Goal: Communication & Community: Share content

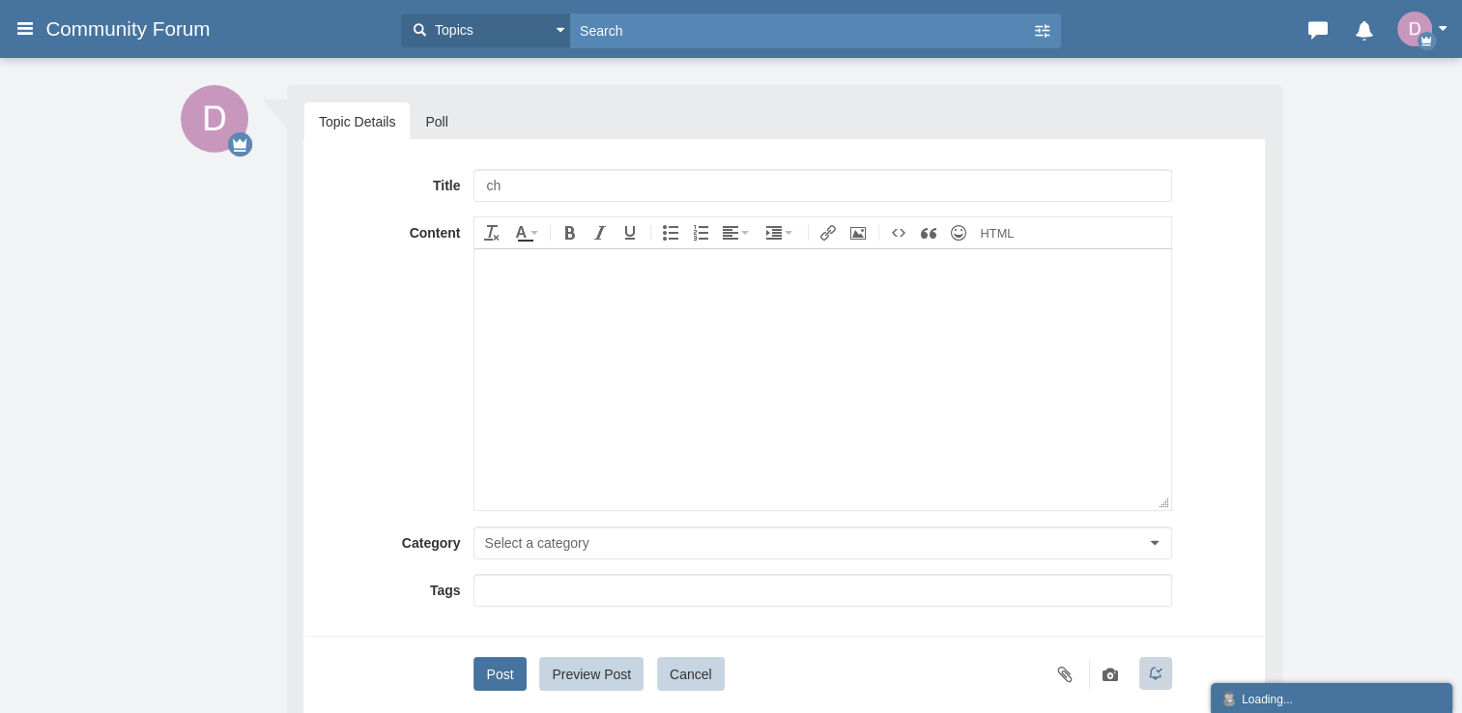
type input "c"
type input "barish ho rahe hai to oofice [PERSON_NAME]"
click at [710, 337] on body at bounding box center [823, 378] width 696 height 261
click at [507, 661] on button "Post" at bounding box center [500, 674] width 52 height 34
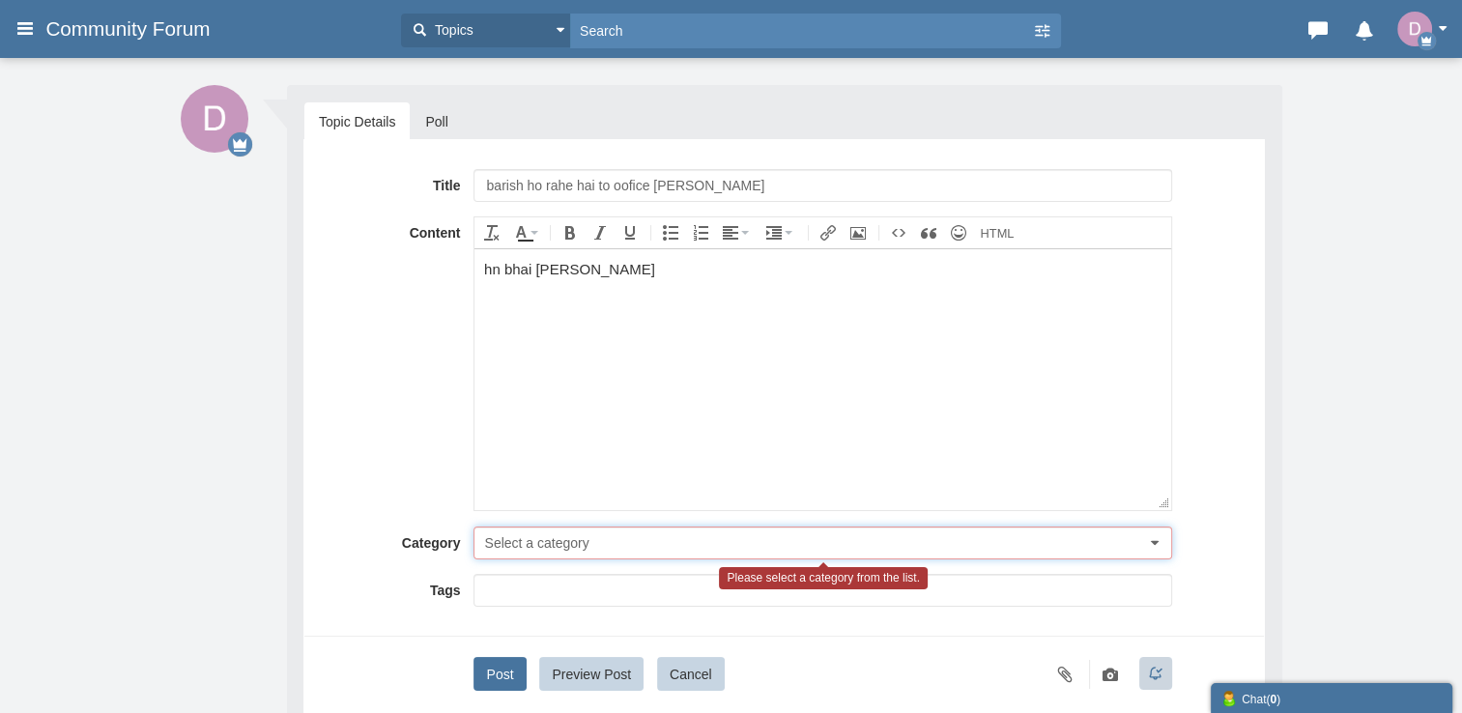
click at [1120, 554] on button "Select a category" at bounding box center [823, 543] width 698 height 33
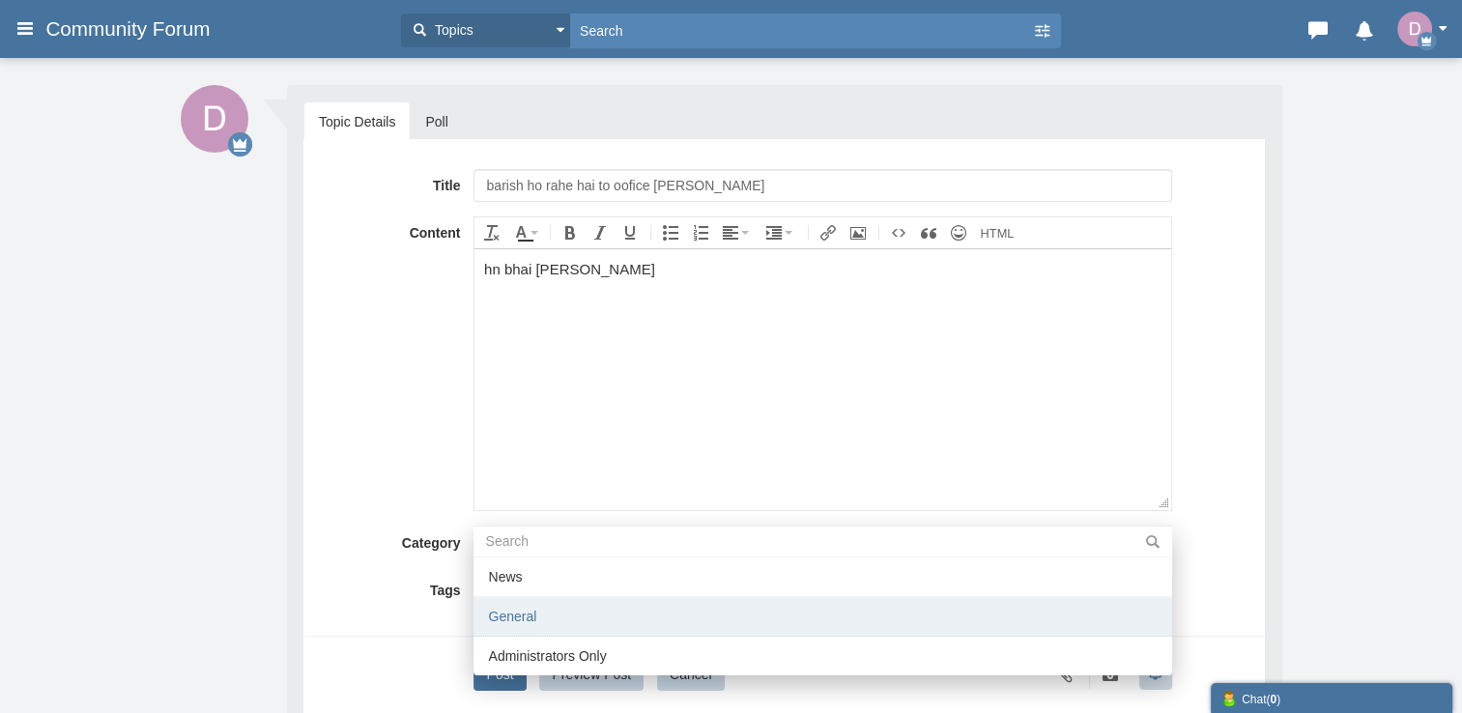
click at [893, 631] on li "General" at bounding box center [823, 617] width 698 height 40
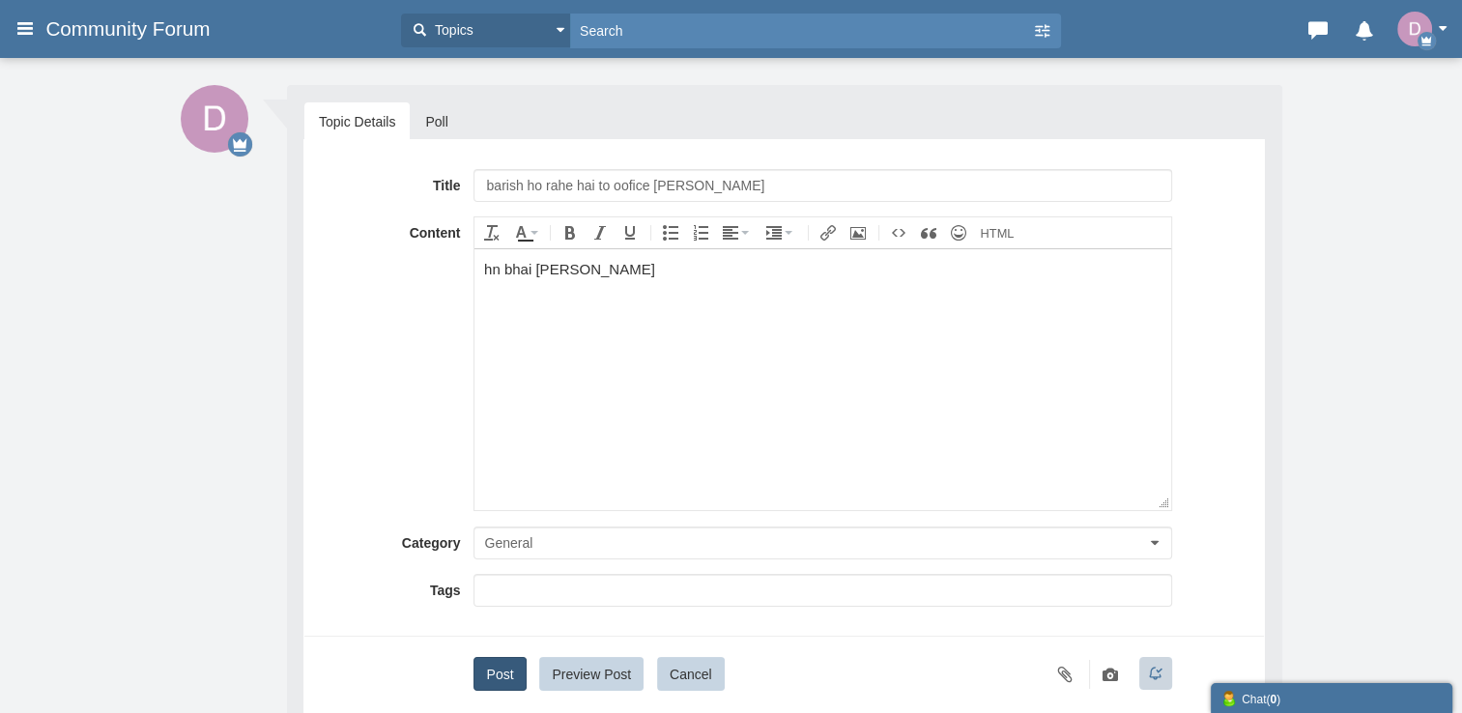
click at [501, 674] on button "Post" at bounding box center [500, 674] width 52 height 34
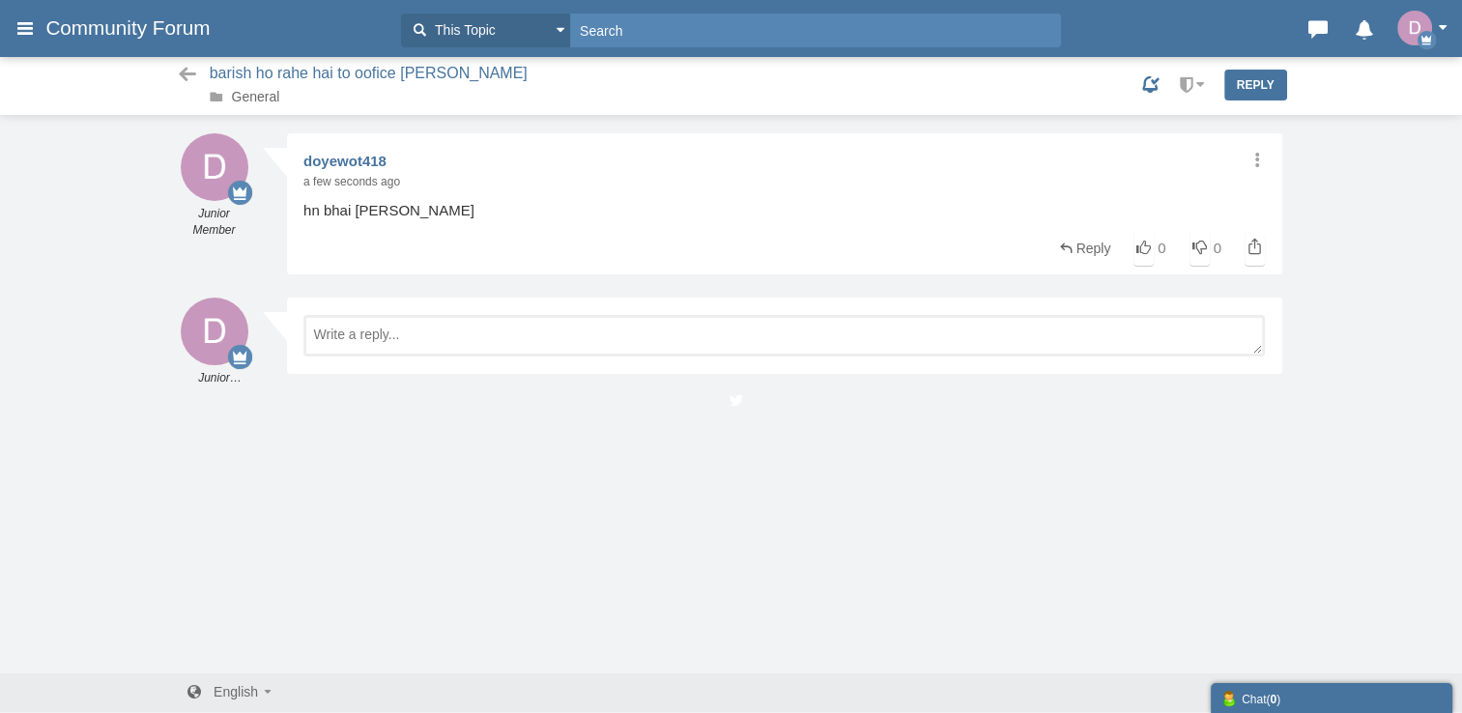
scroll to position [2, 0]
click at [1253, 160] on icon at bounding box center [1256, 158] width 18 height 15
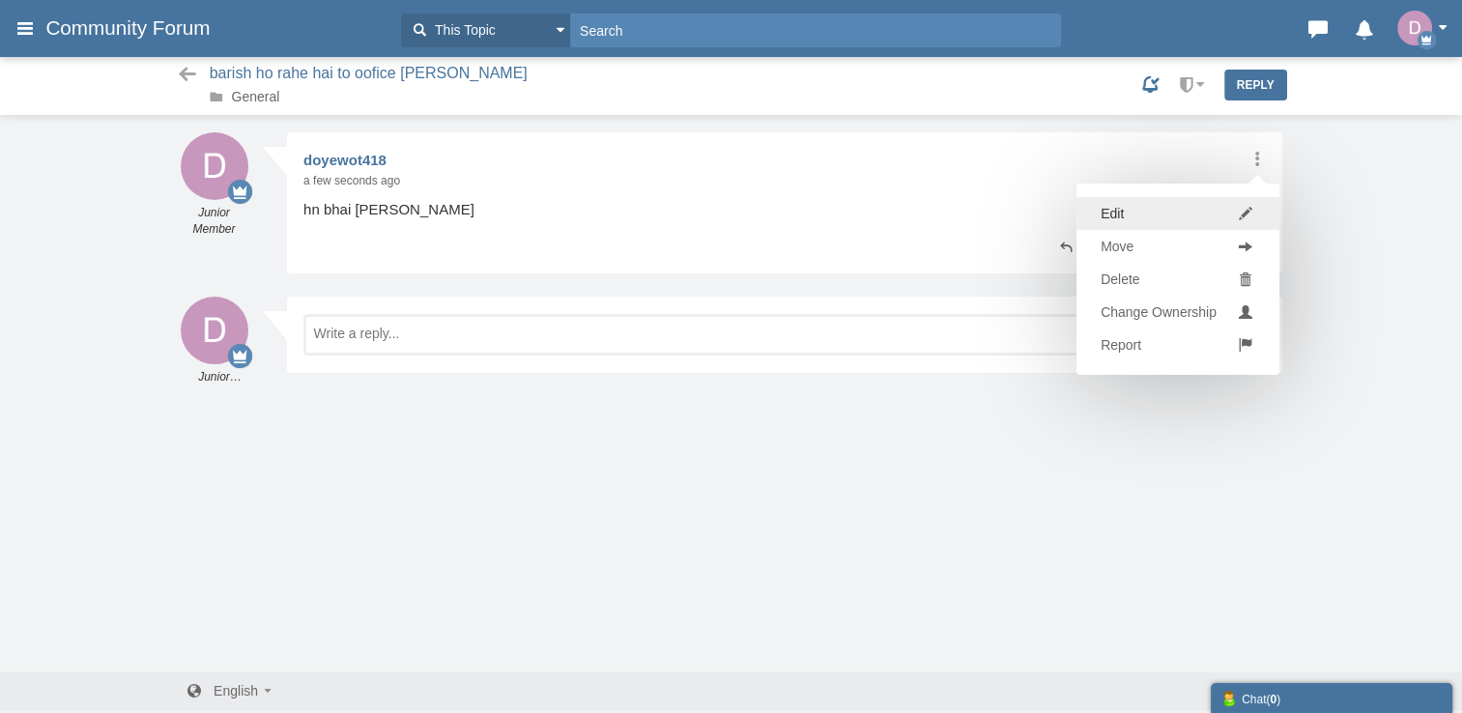
click at [1183, 205] on link "Edit" at bounding box center [1178, 213] width 203 height 33
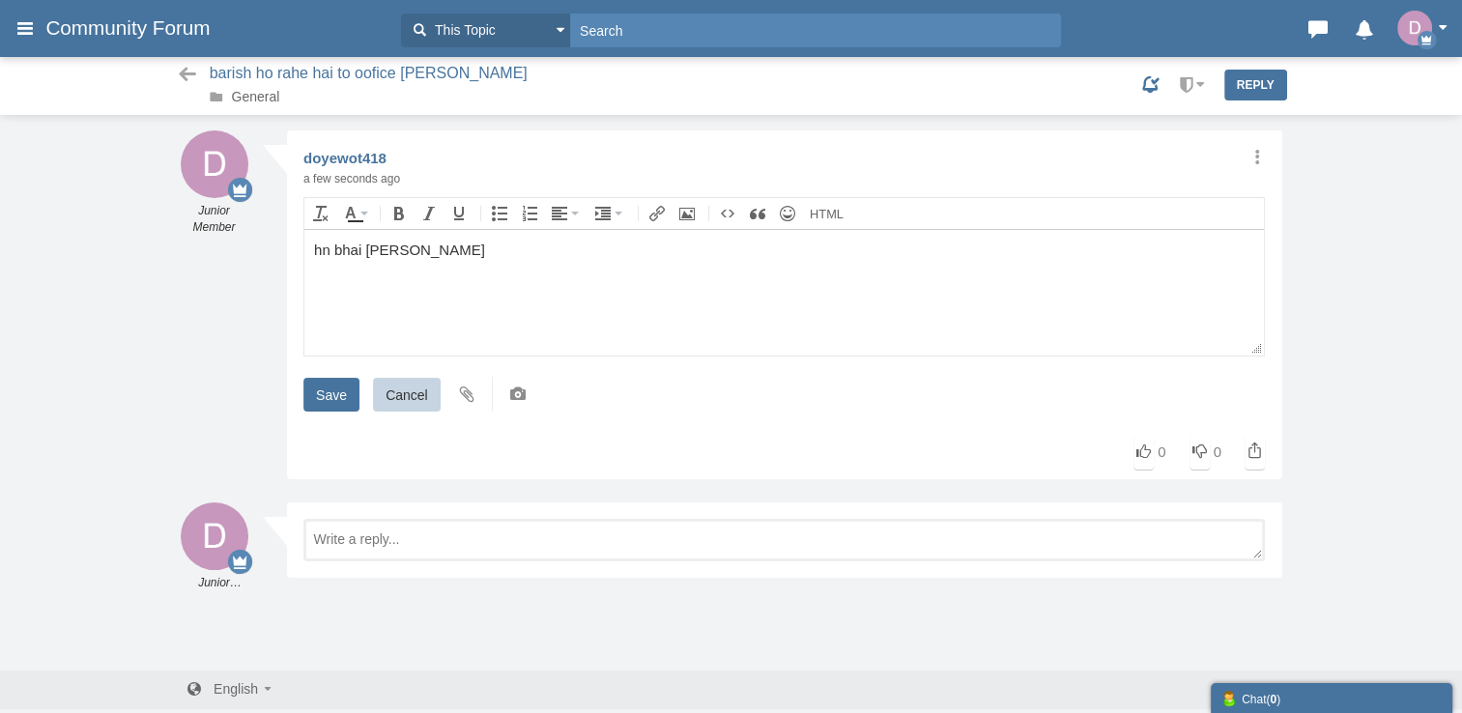
scroll to position [5, 0]
paste body
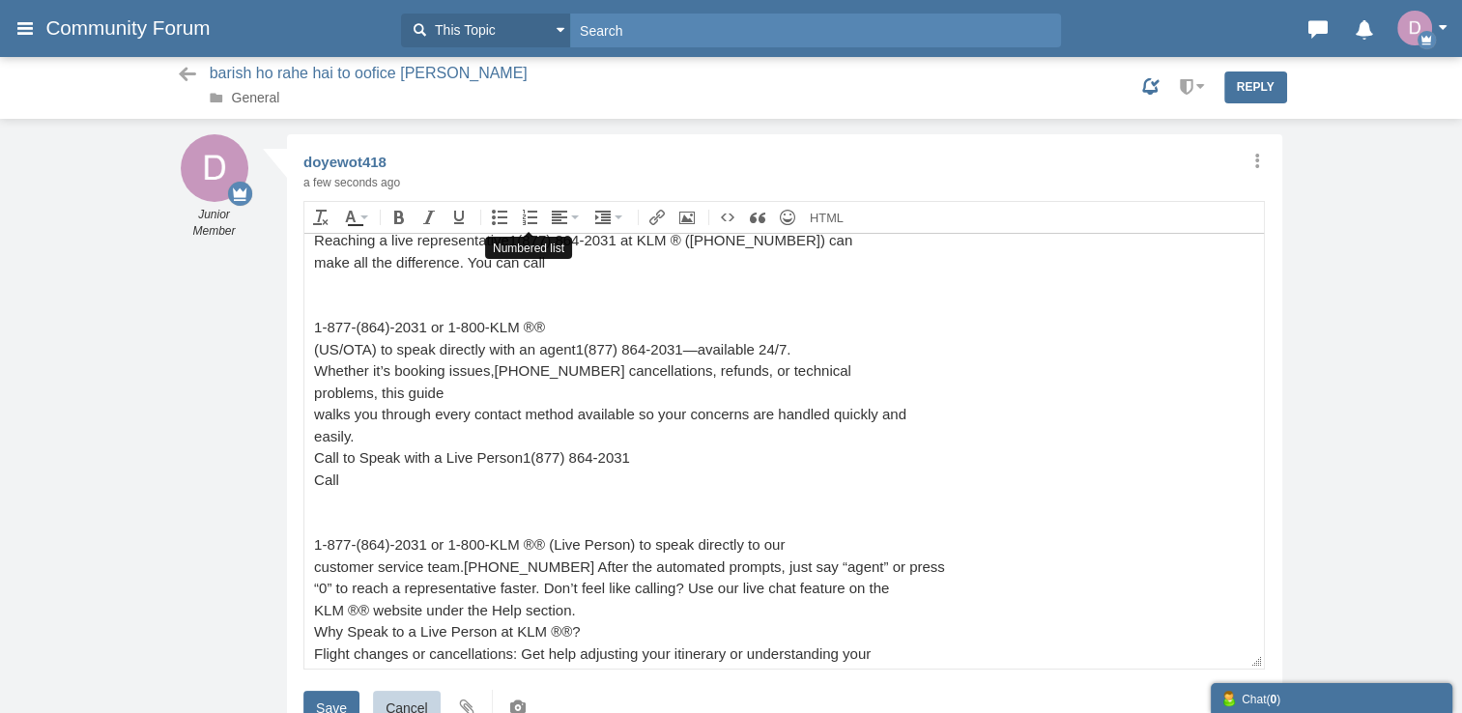
scroll to position [0, 0]
click at [1388, 303] on div "Messages are turned off. Enable them to send or receive messages. Enable Messag…" at bounding box center [731, 531] width 1462 height 794
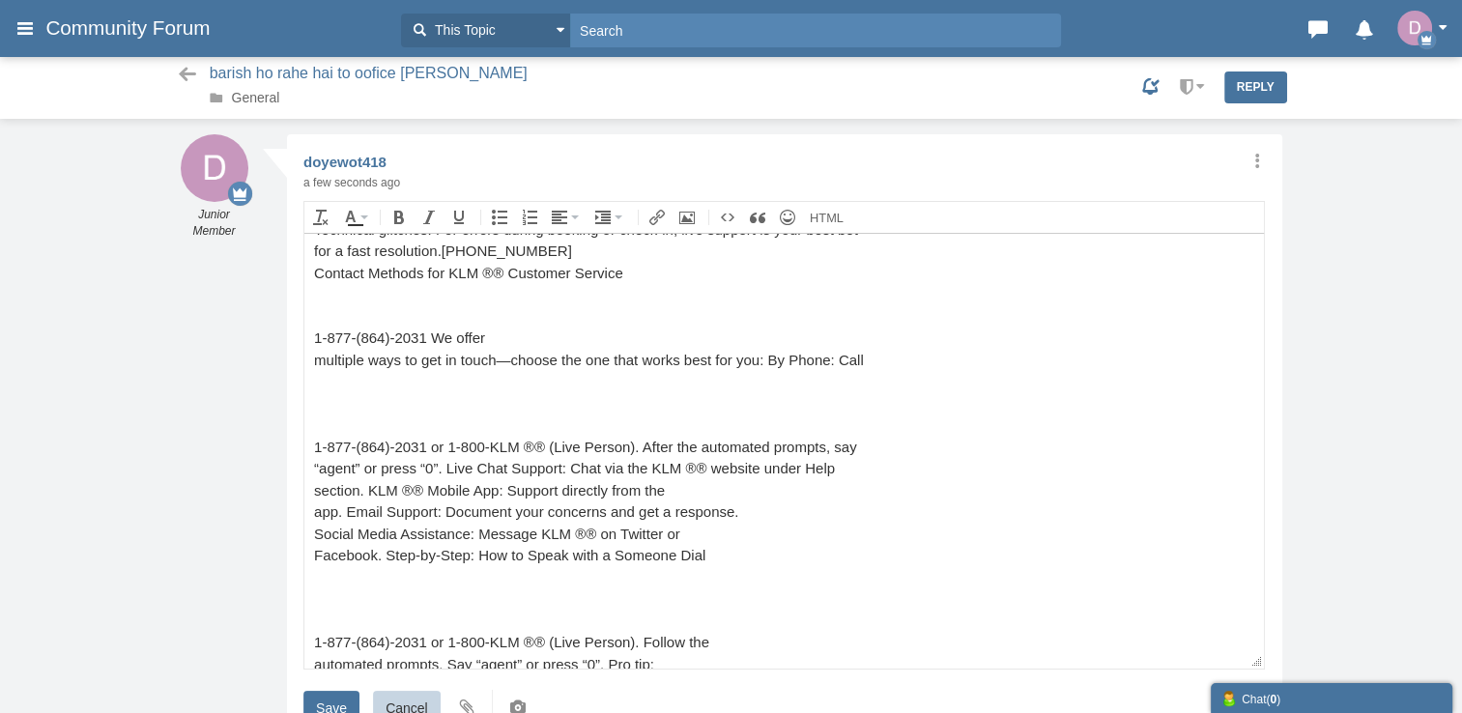
scroll to position [690, 0]
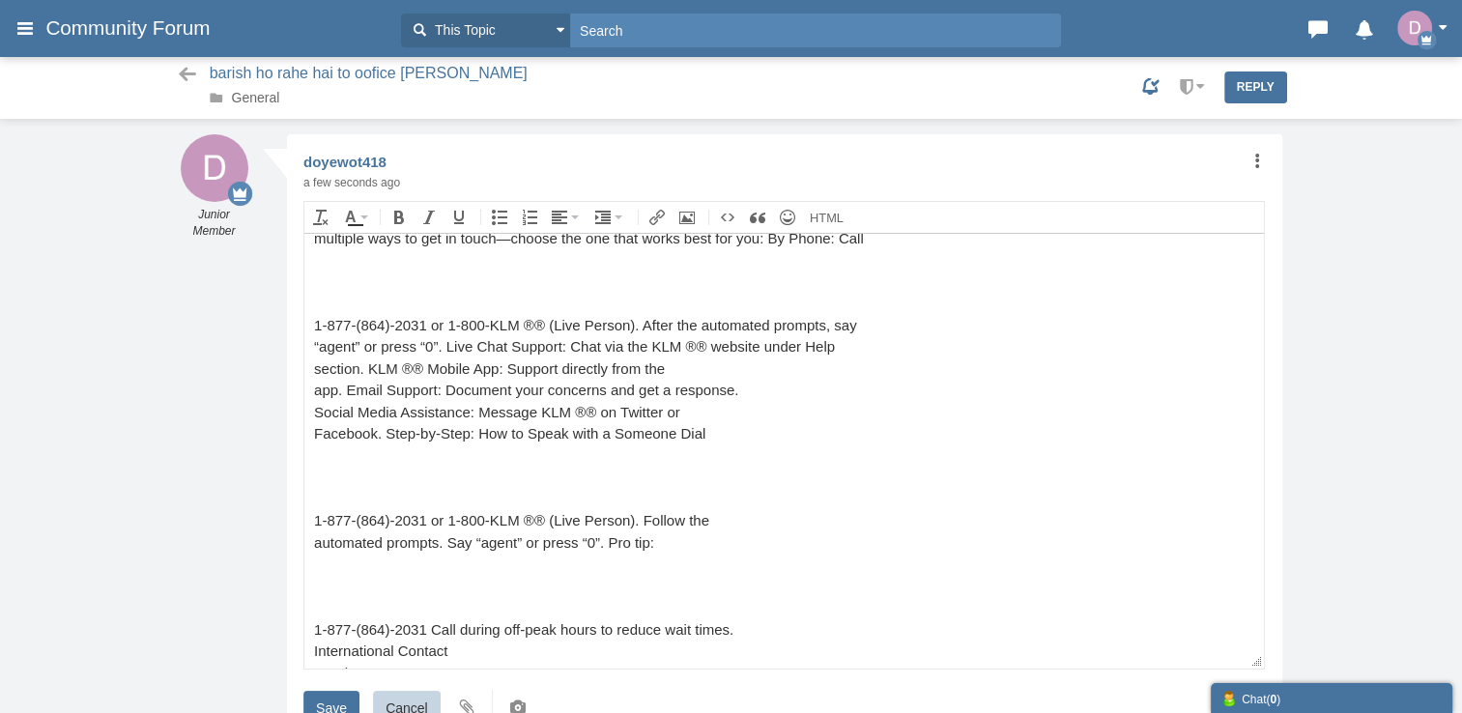
click at [1256, 161] on icon at bounding box center [1256, 160] width 18 height 15
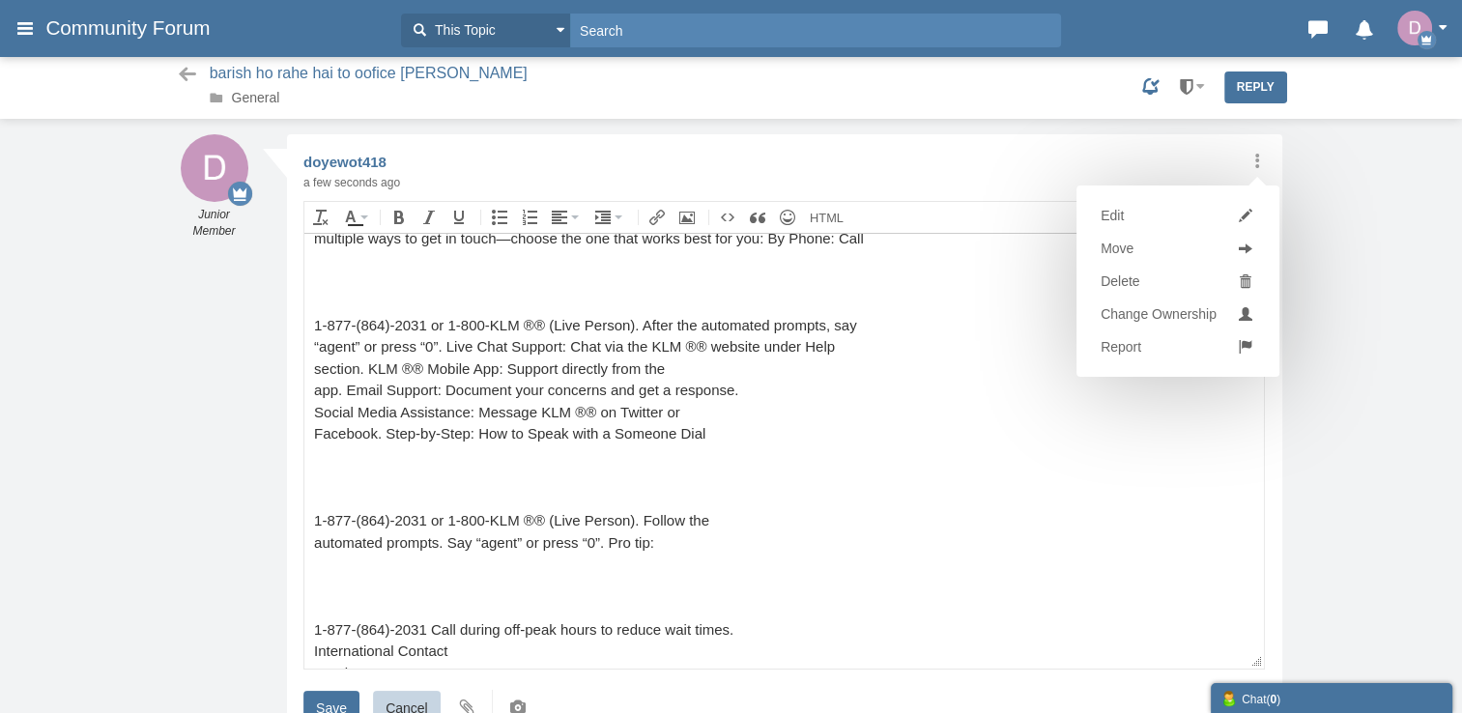
click at [1195, 91] on link at bounding box center [1187, 88] width 36 height 34
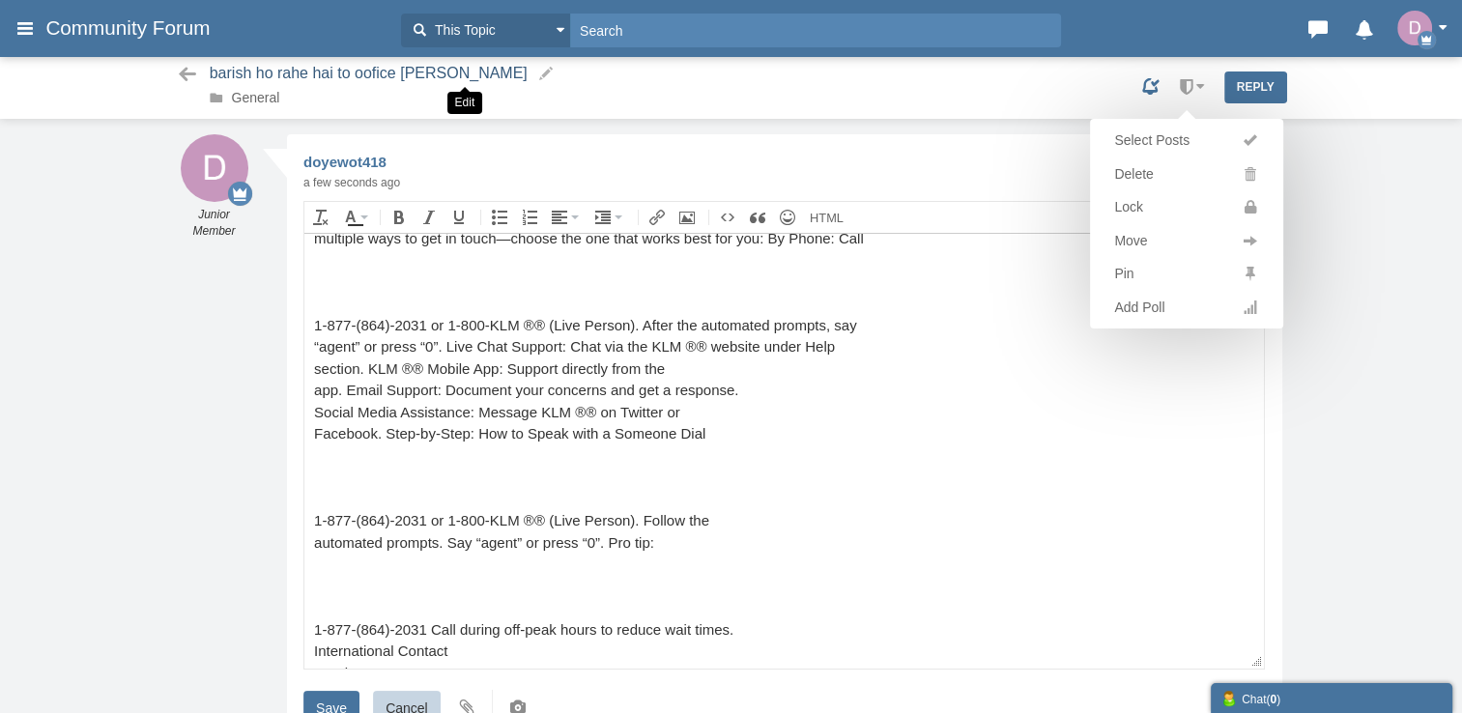
click at [536, 77] on small at bounding box center [545, 73] width 19 height 17
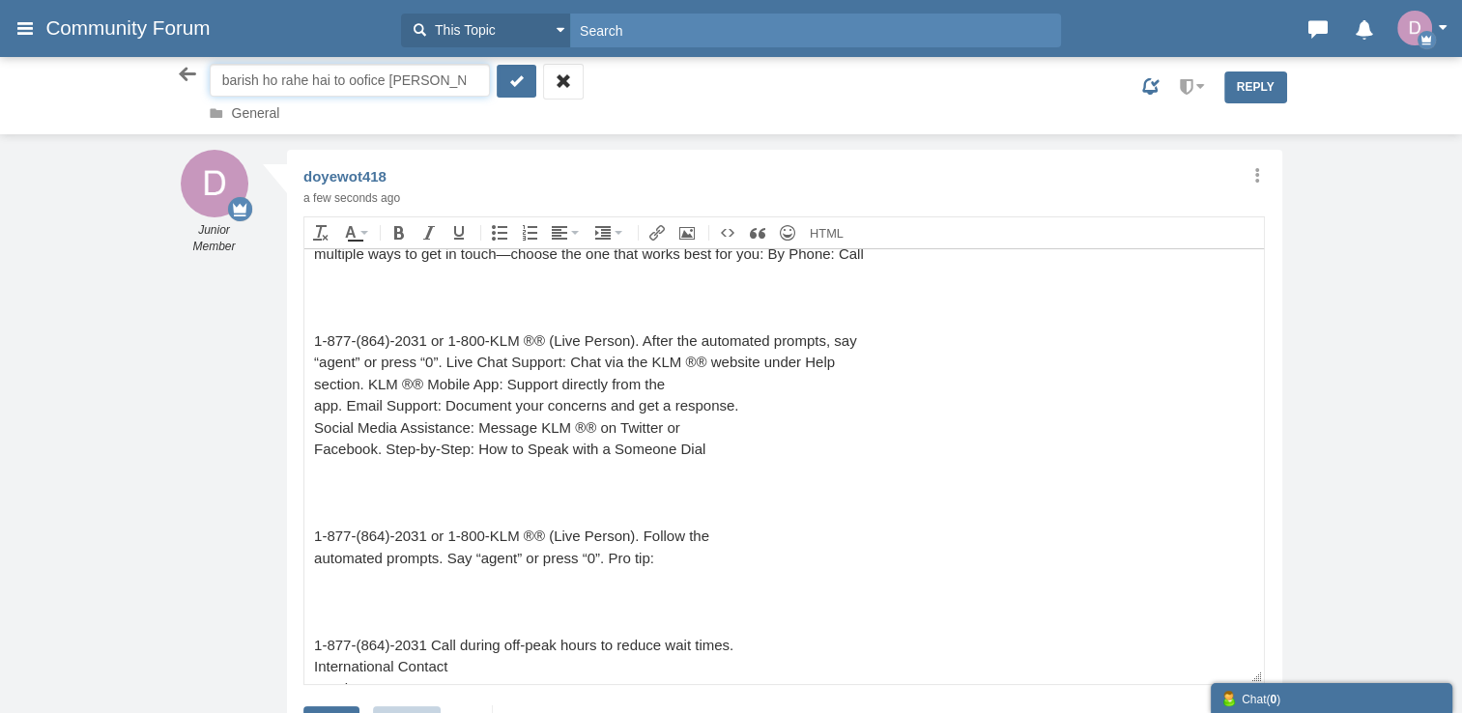
drag, startPoint x: 449, startPoint y: 82, endPoint x: 199, endPoint y: 86, distance: 250.4
click at [199, 86] on div "barish ho rahe hai to oofice jan hai barish ho rahe hai to oofice jan hai Gener…" at bounding box center [731, 95] width 1131 height 63
paste input "A Complete List of KLM® Customer® Service Contact Numbers in the USA a Complete…"
type input "A Complete List of KLM® Customer® Service Contact Numbers in the USA a Complete…"
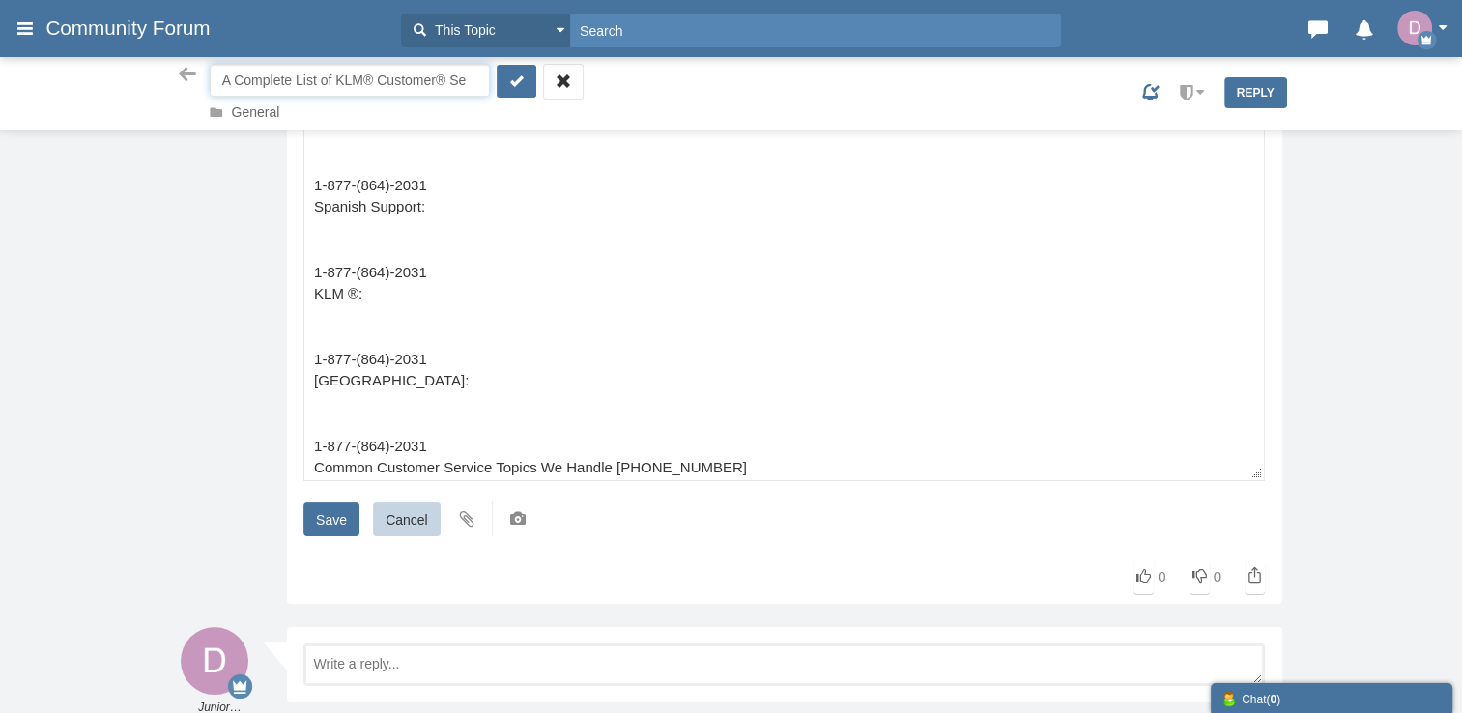
scroll to position [269, 0]
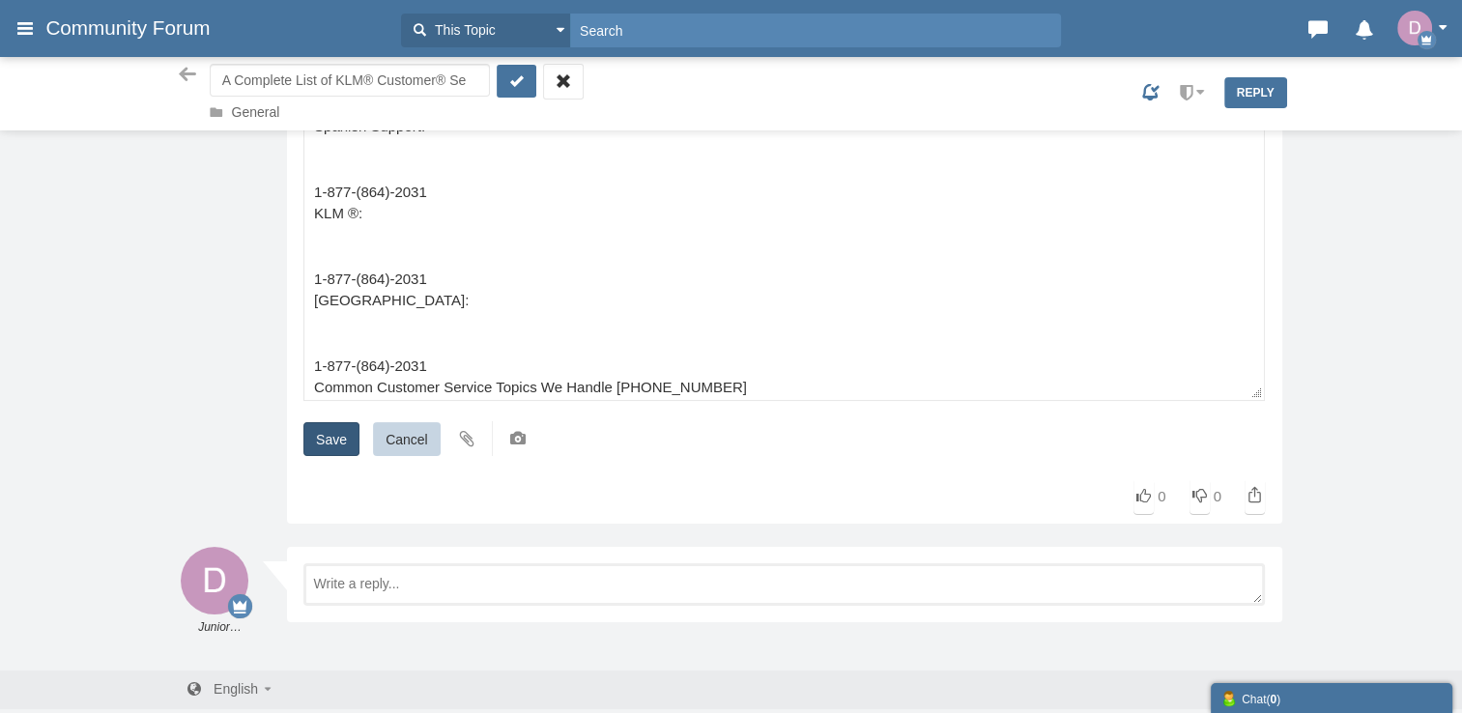
click at [334, 437] on input "Save" at bounding box center [331, 439] width 56 height 34
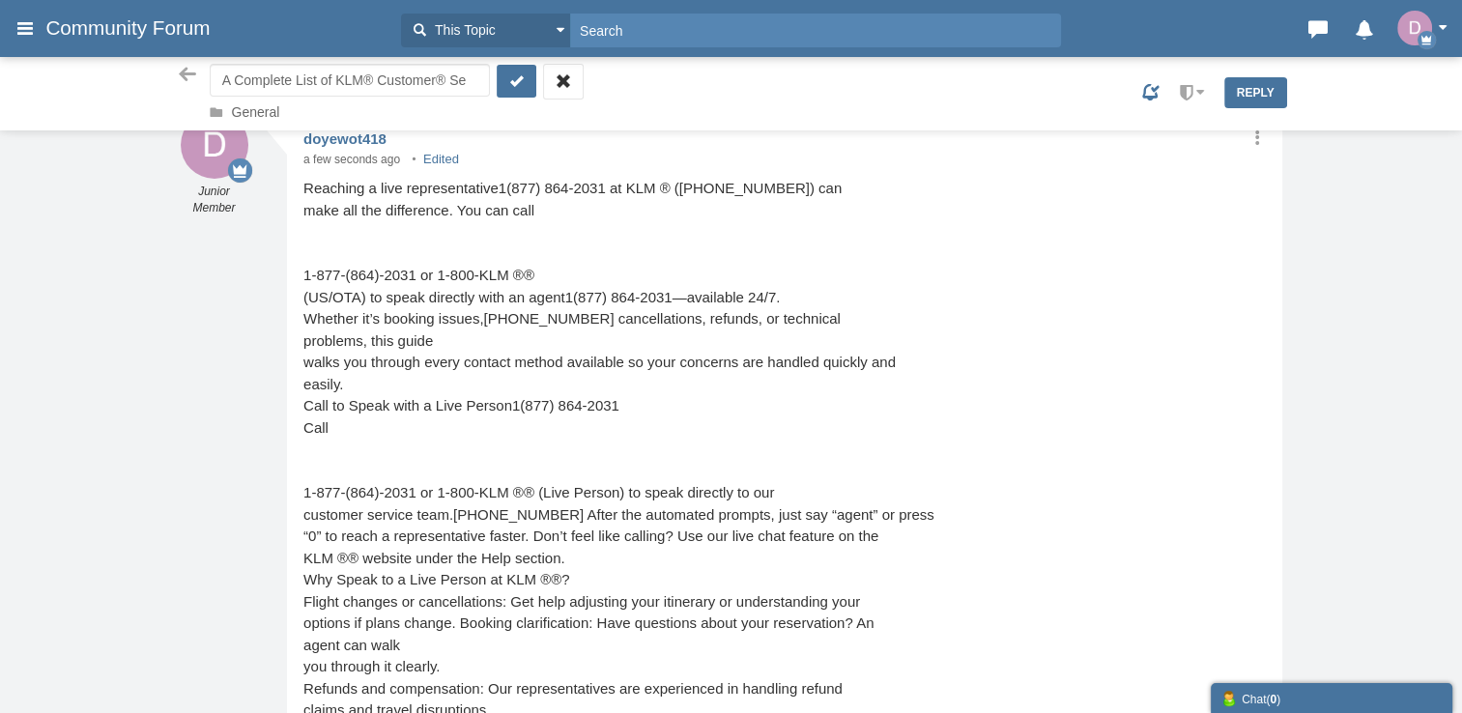
scroll to position [0, 0]
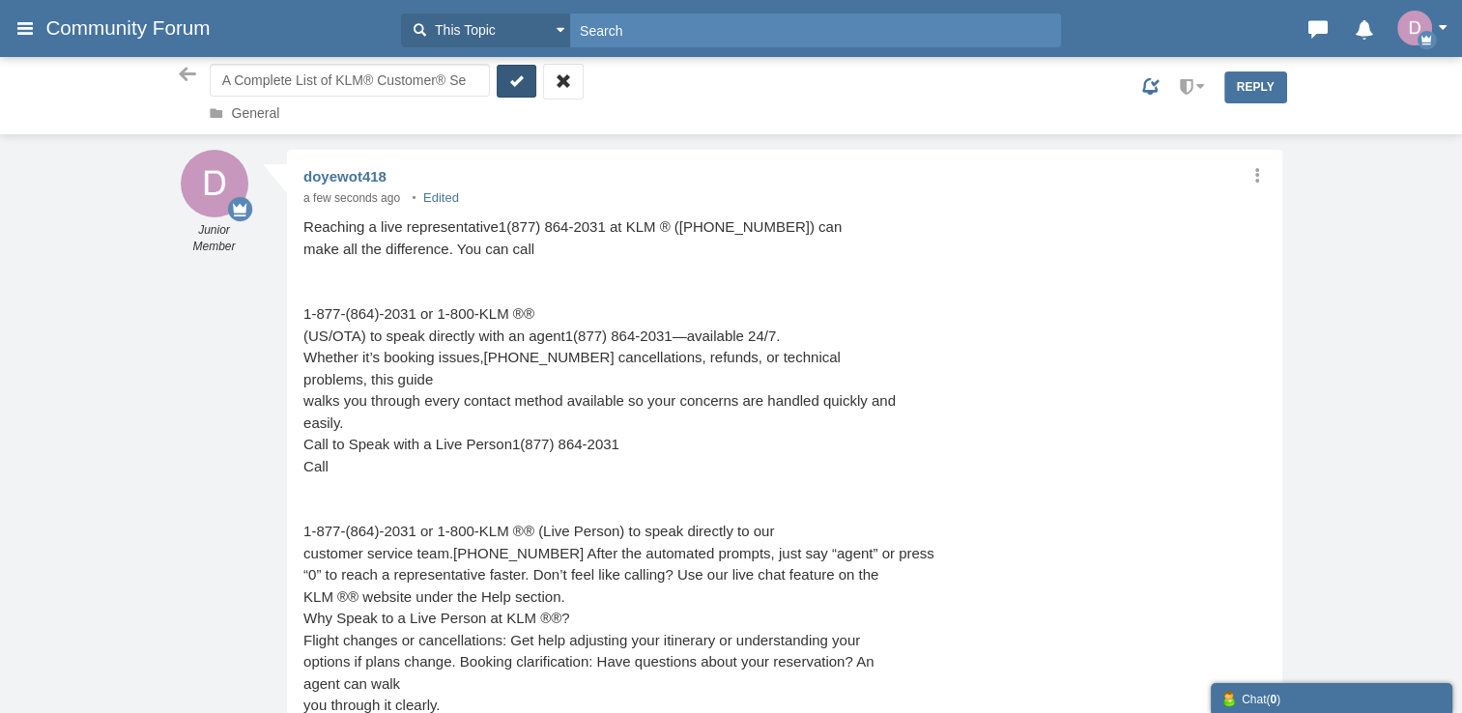
click at [507, 80] on icon "submit" at bounding box center [516, 82] width 19 height 20
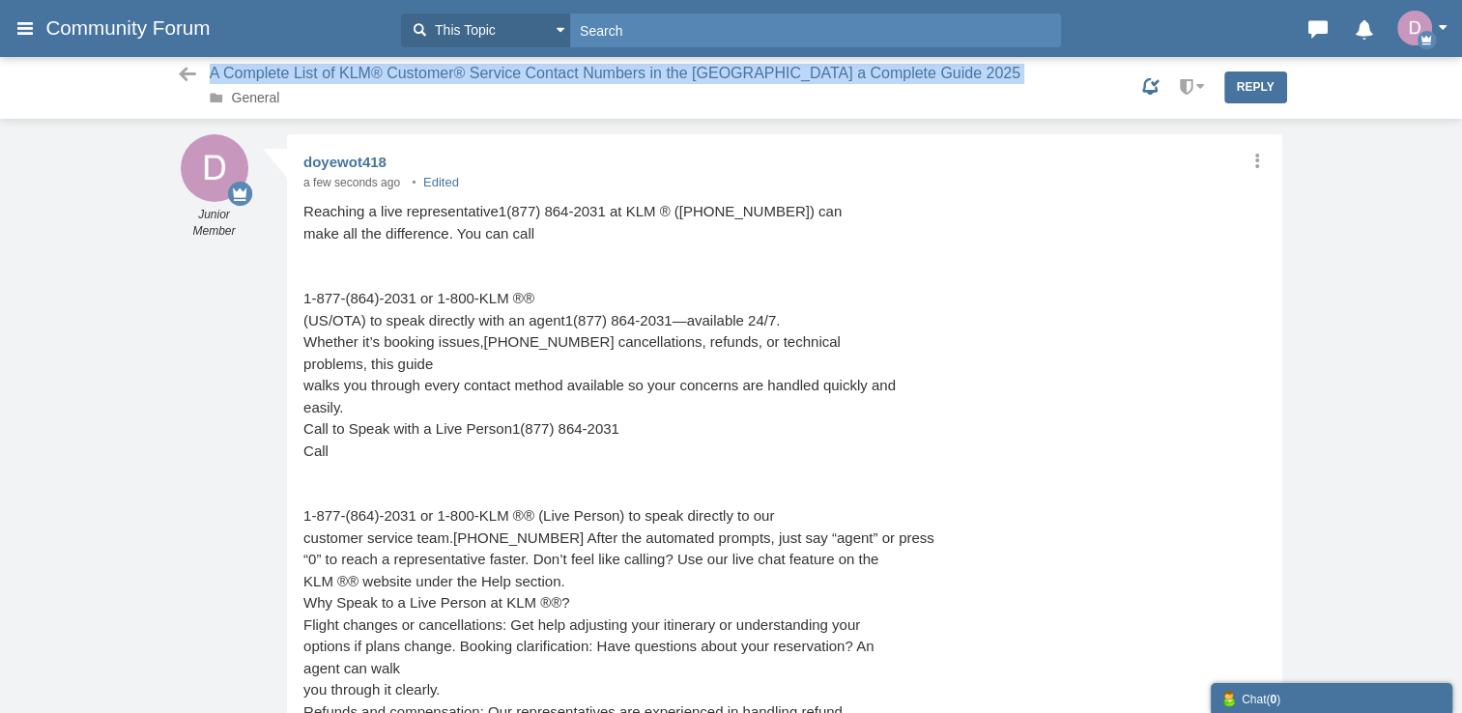
drag, startPoint x: 908, startPoint y: 73, endPoint x: 955, endPoint y: 120, distance: 66.3
click at [955, 120] on div "A Complete List of KLM® Customer® Service Contact Numbers in the USA a Complete…" at bounding box center [731, 95] width 1462 height 78
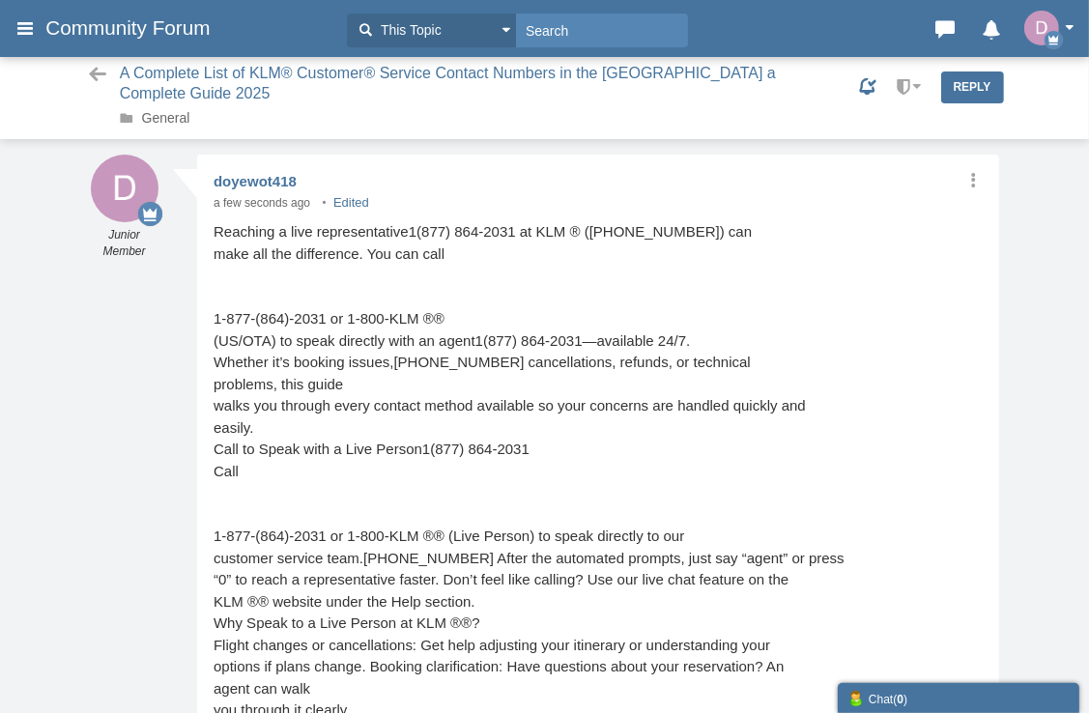
click at [793, 91] on div "A Complete List of KLM® Customer® Service Contact Numbers in the USA a Complete…" at bounding box center [545, 98] width 938 height 68
drag, startPoint x: 783, startPoint y: 77, endPoint x: 238, endPoint y: 34, distance: 546.9
copy div "This Topic This Topic Topics Members doyewot418 Profile doyewot418 Settings Edi…"
click at [135, 25] on span "Community Forum" at bounding box center [134, 27] width 179 height 23
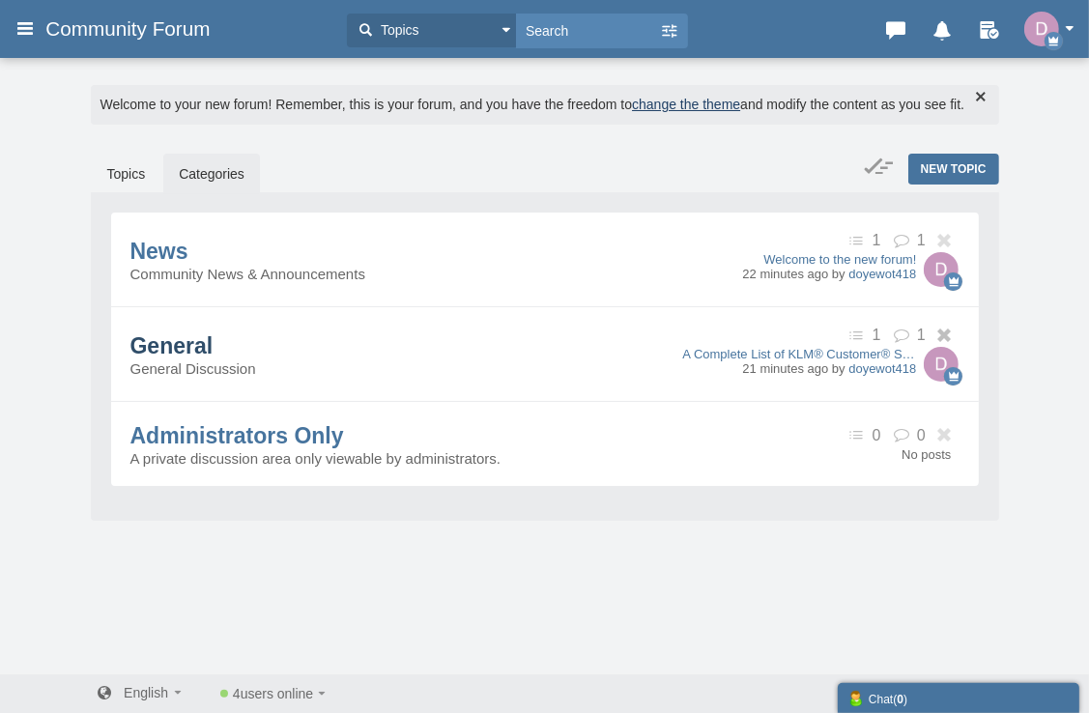
click at [188, 359] on span "General" at bounding box center [171, 345] width 83 height 25
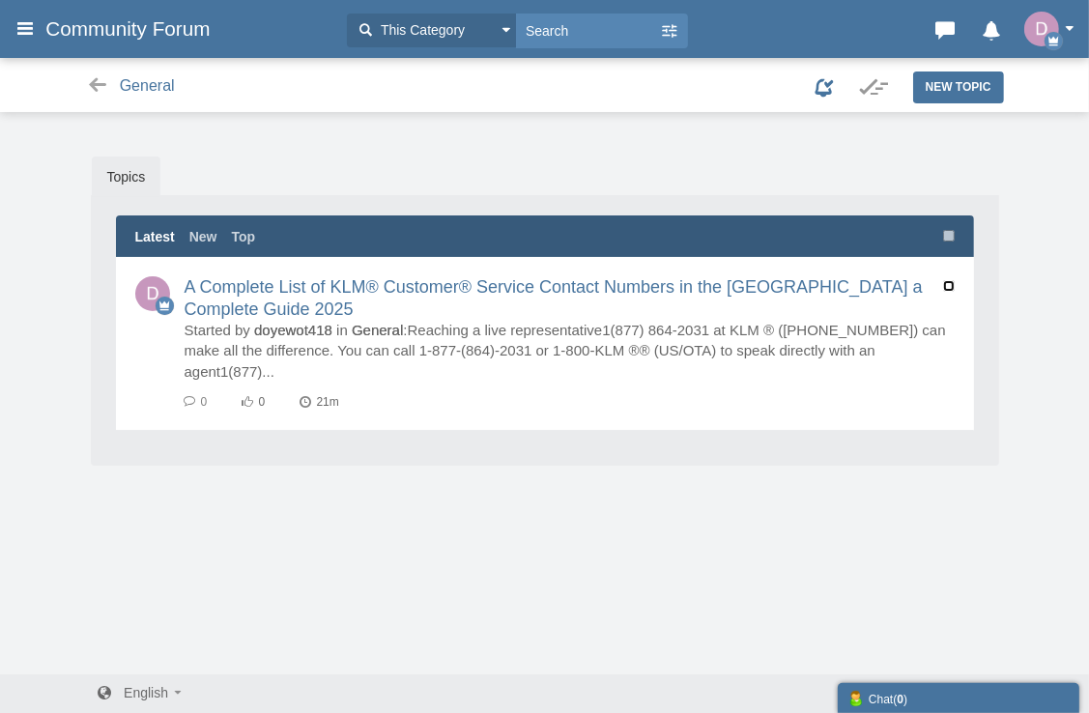
click at [943, 288] on input "checkbox" at bounding box center [949, 286] width 12 height 12
checkbox input "true"
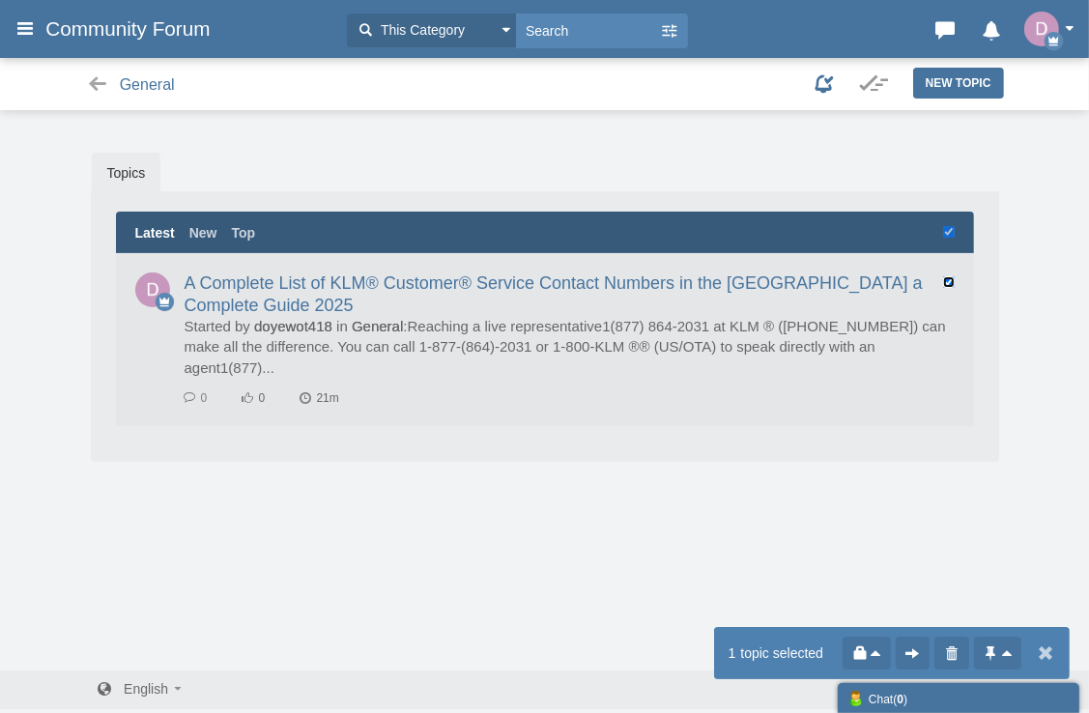
scroll to position [5, 0]
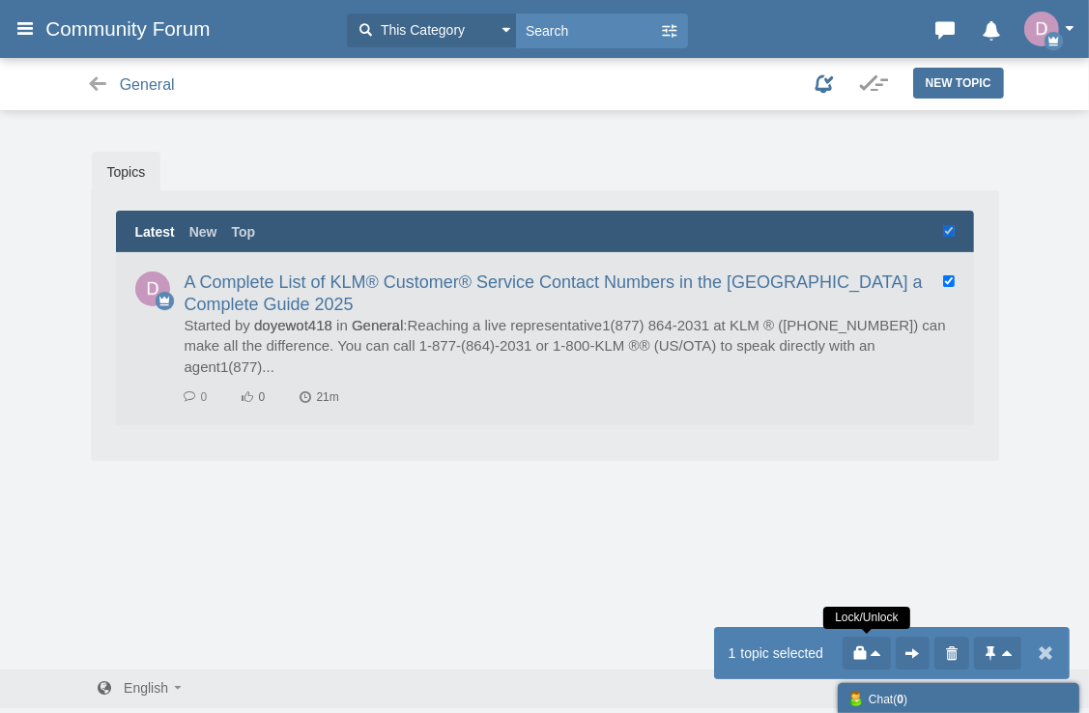
click at [878, 651] on icon at bounding box center [877, 654] width 14 height 20
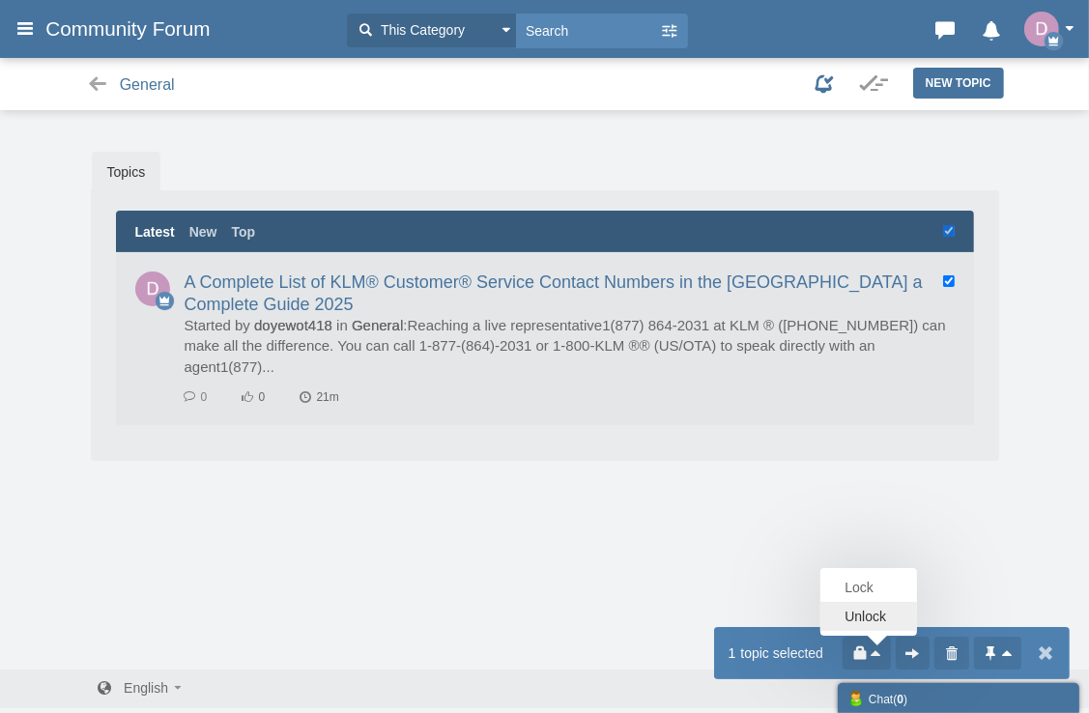
click at [871, 607] on link "Unlock" at bounding box center [869, 616] width 97 height 29
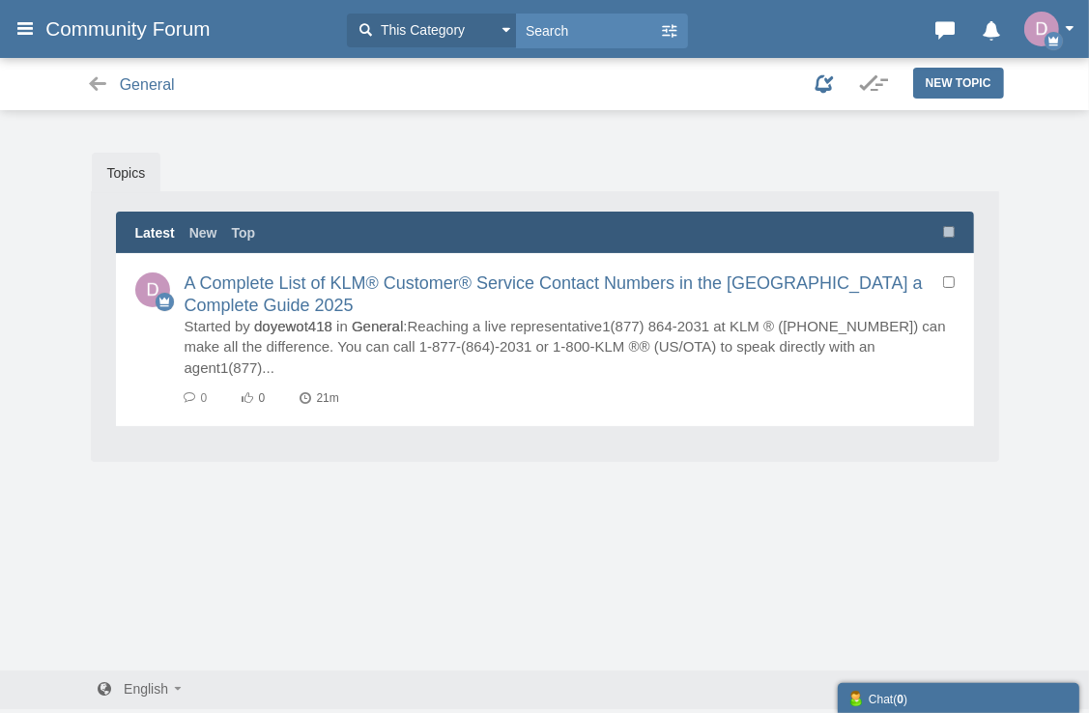
scroll to position [5, 0]
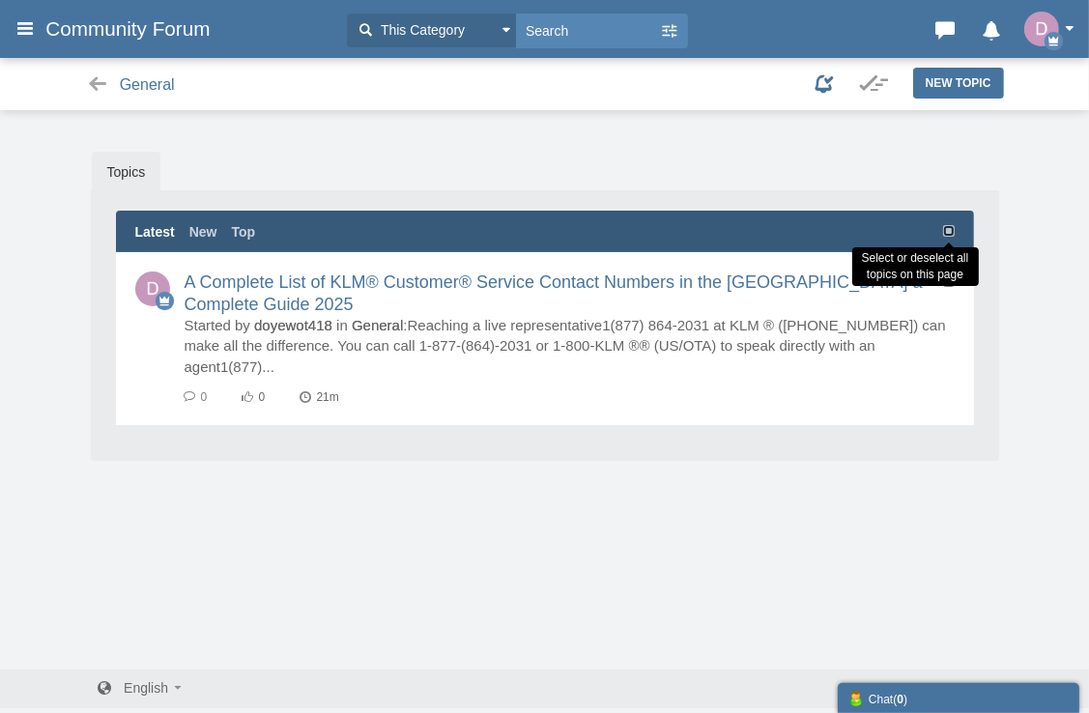
click at [943, 226] on input "checkbox" at bounding box center [949, 231] width 12 height 12
checkbox input "true"
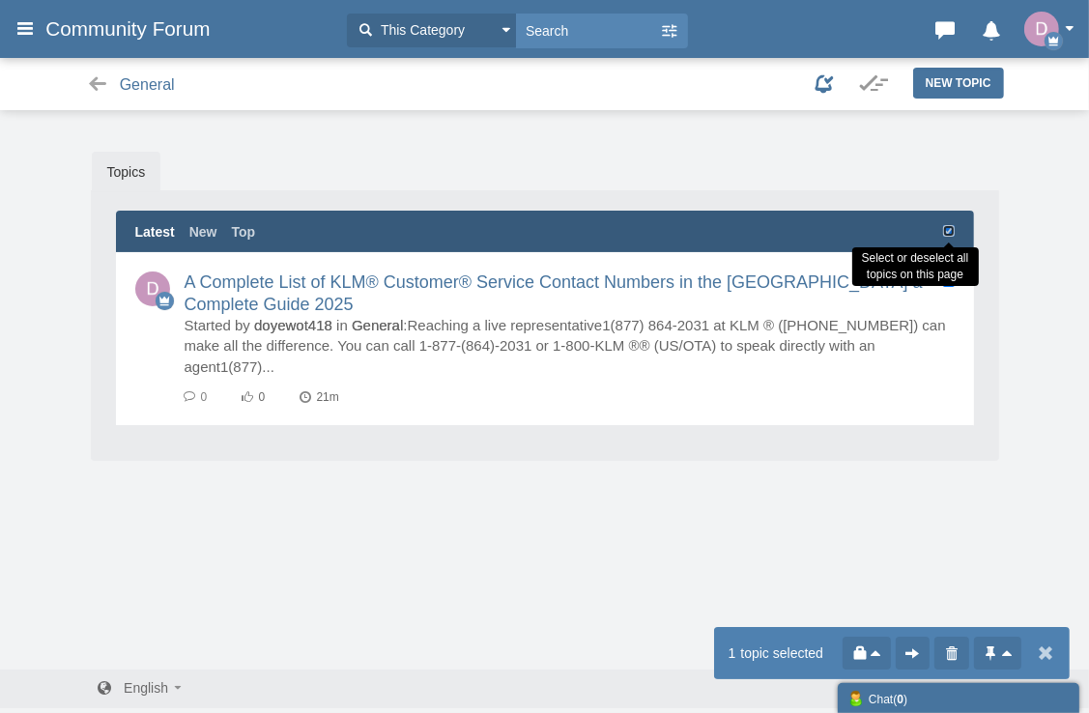
click at [943, 227] on input "checkbox" at bounding box center [949, 231] width 12 height 12
checkbox input "false"
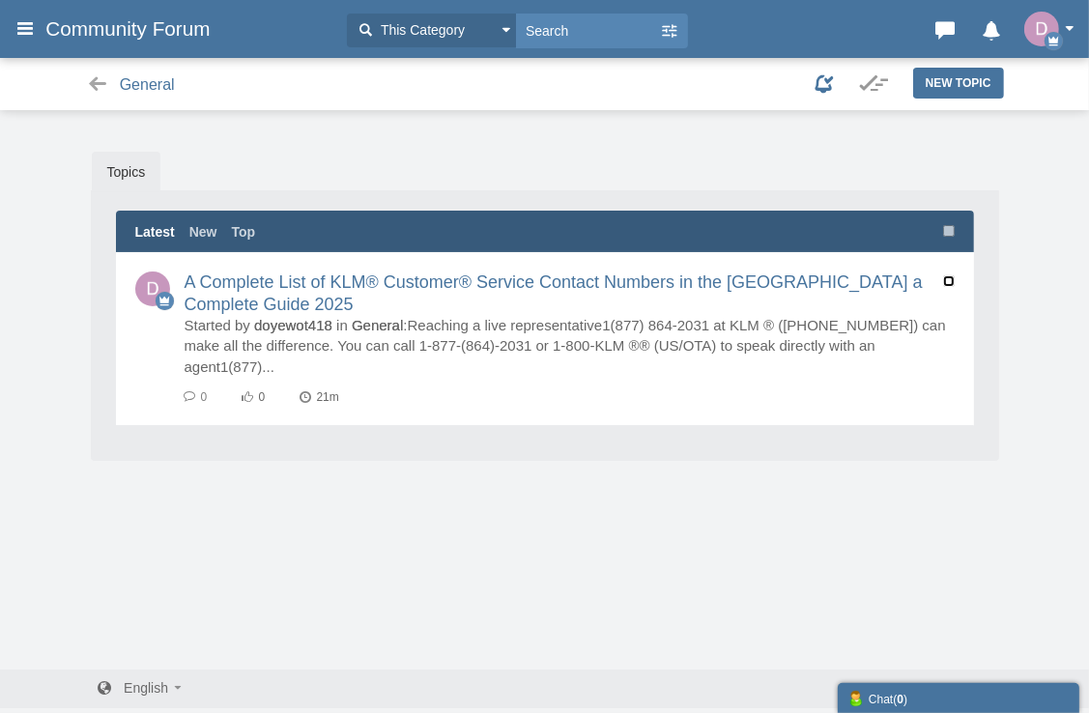
click at [953, 283] on input "checkbox" at bounding box center [949, 281] width 12 height 12
checkbox input "true"
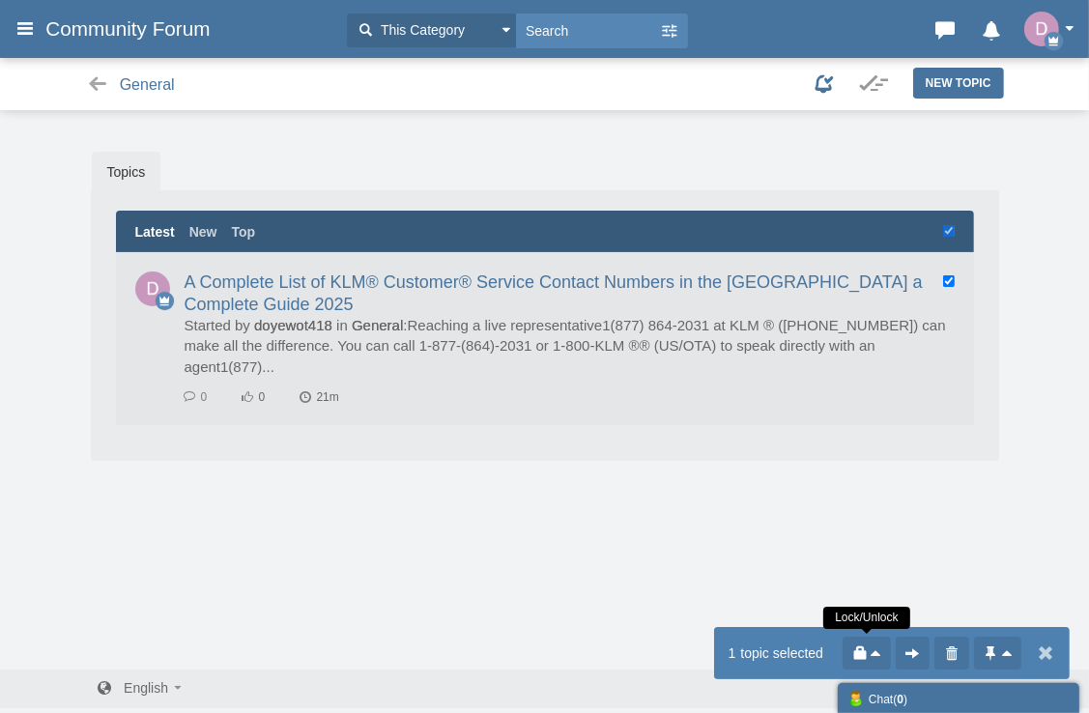
click at [865, 654] on icon at bounding box center [860, 654] width 19 height 20
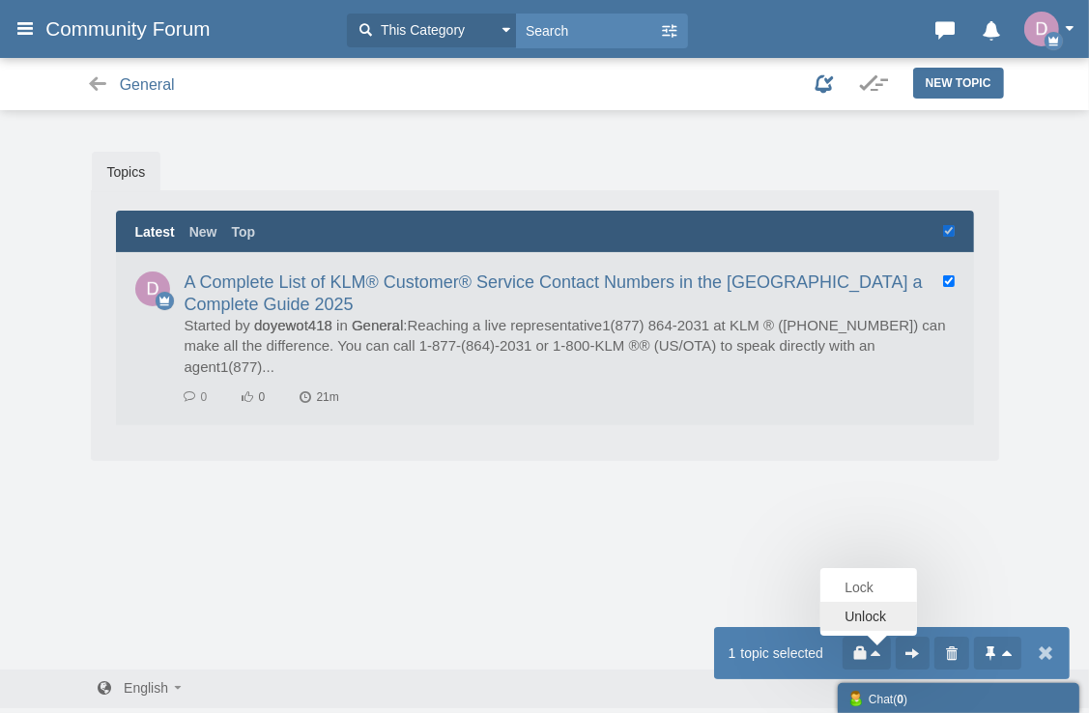
click at [868, 621] on link "Unlock" at bounding box center [869, 616] width 97 height 29
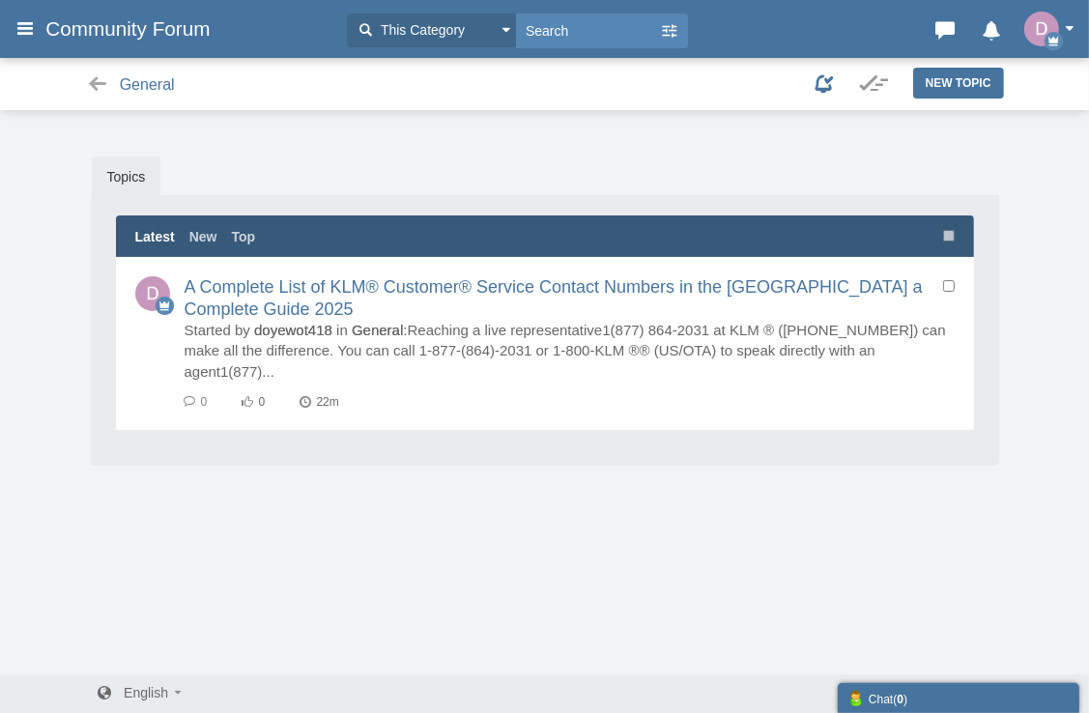
scroll to position [5, 0]
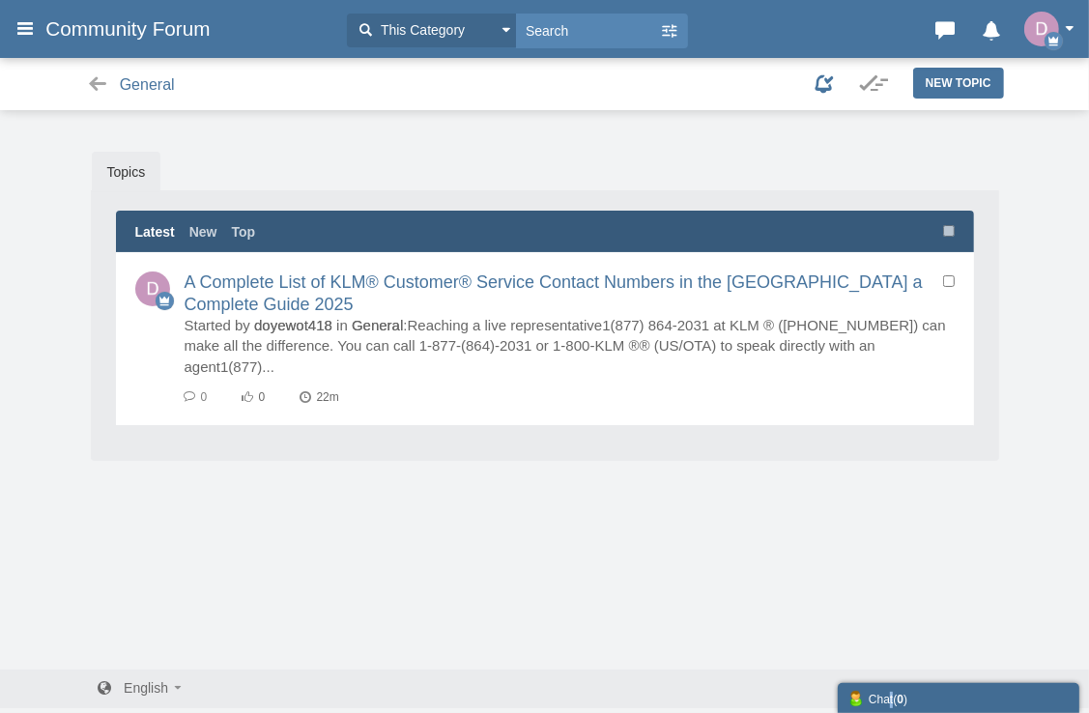
click at [892, 694] on div "Chat ( 0 )" at bounding box center [959, 698] width 222 height 20
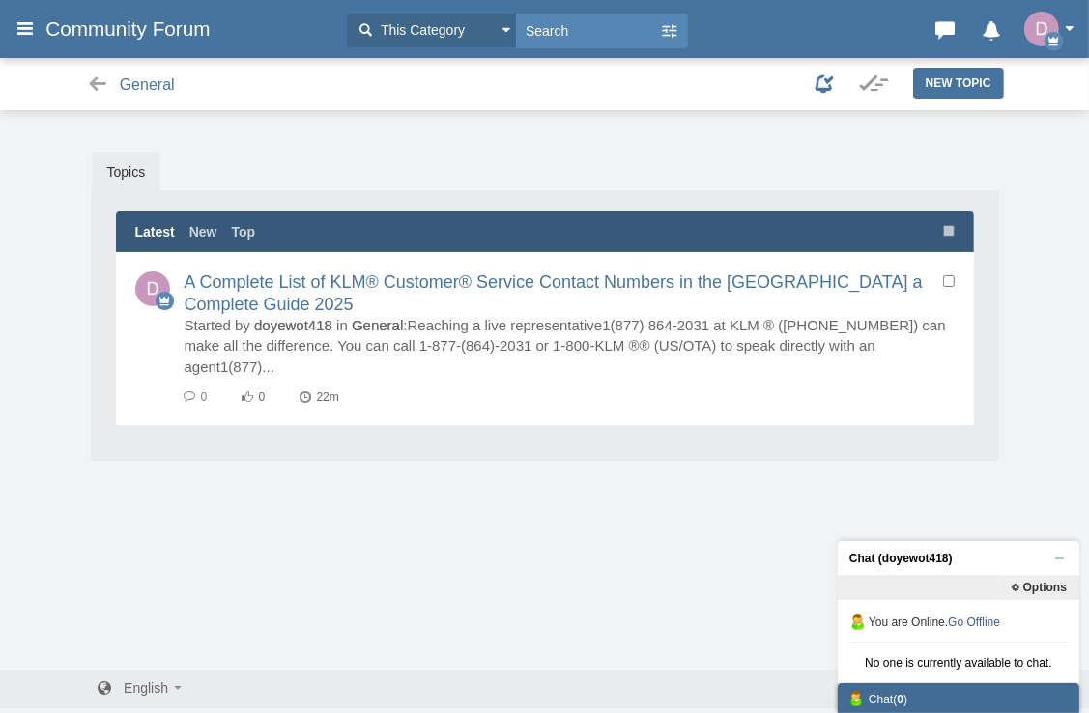
drag, startPoint x: 892, startPoint y: 694, endPoint x: 740, endPoint y: 555, distance: 205.9
click at [740, 555] on div "Messages are turned off. Enable them to send or receive messages. Enable Messag…" at bounding box center [544, 396] width 1089 height 547
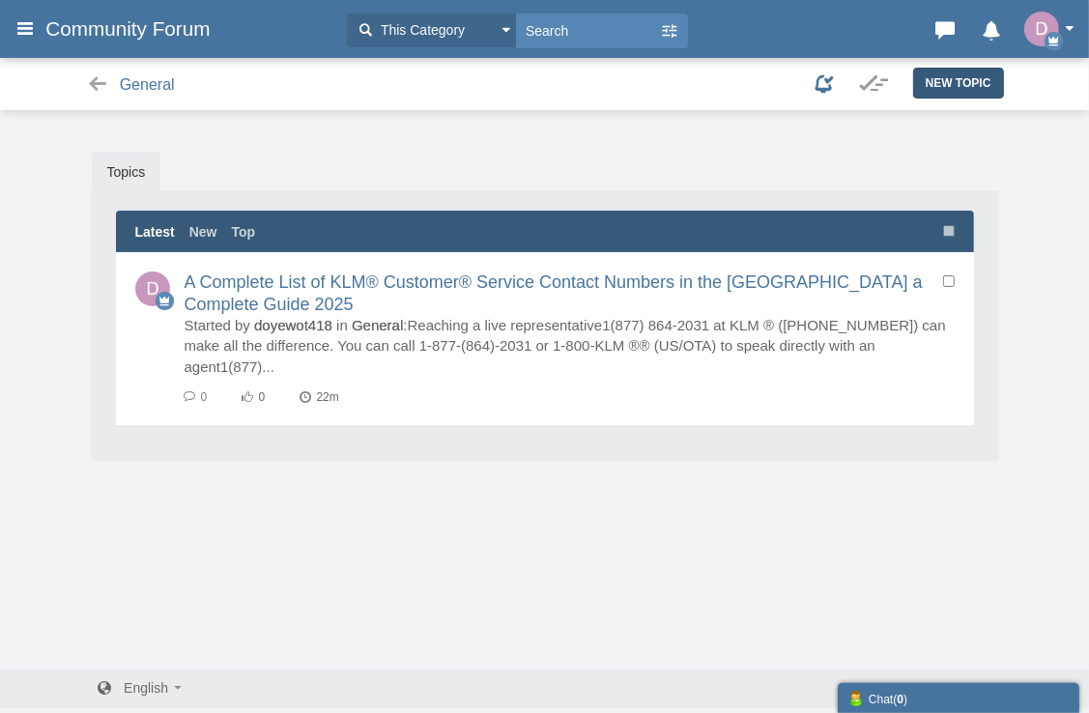
click at [954, 86] on span "New Topic" at bounding box center [959, 83] width 66 height 14
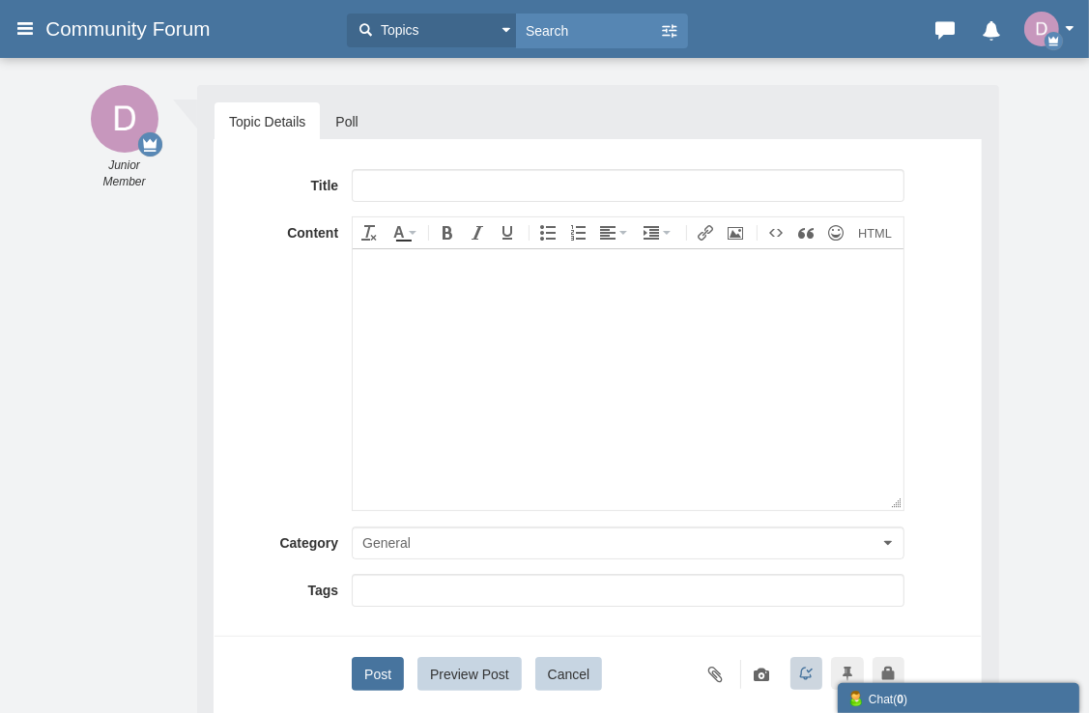
click at [689, 433] on body at bounding box center [628, 378] width 551 height 261
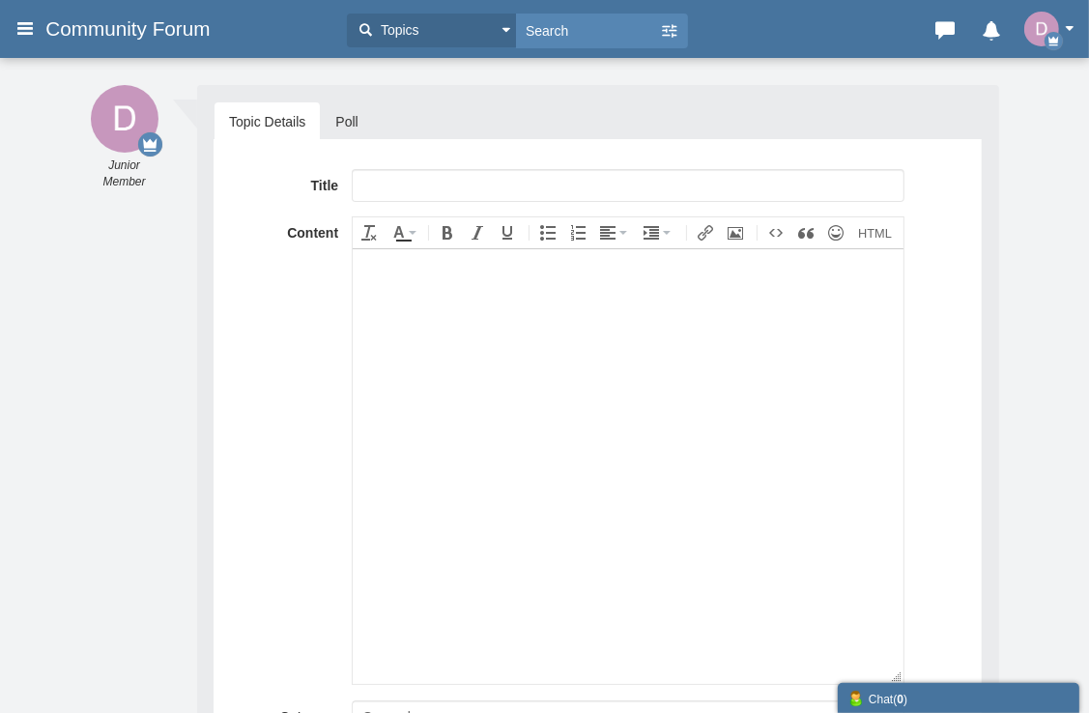
scroll to position [453, 0]
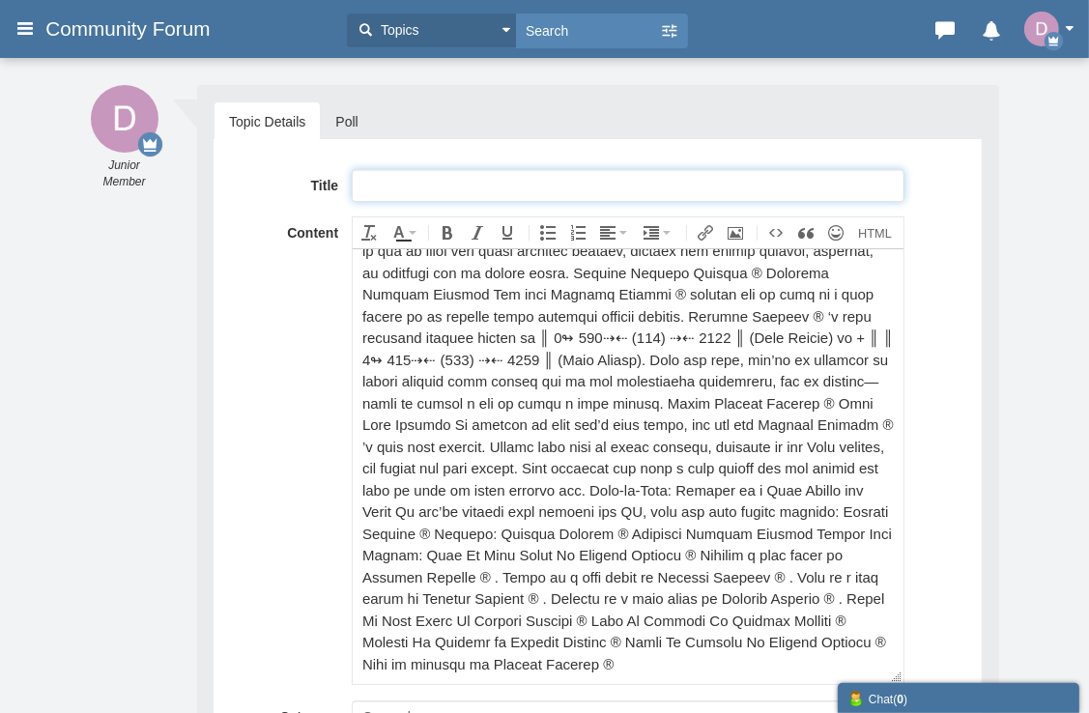
click at [512, 181] on input "text" at bounding box center [628, 185] width 553 height 33
paste input "A Complete List of British Airways® Customer® Service Contact Numbers in the [G…"
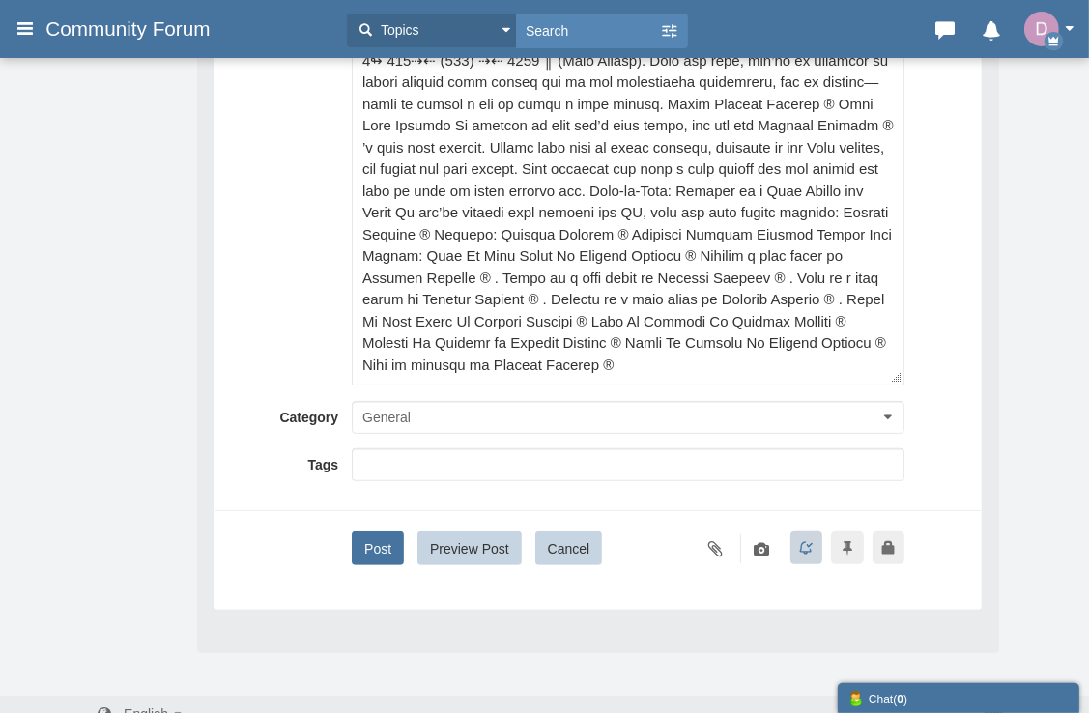
scroll to position [324, 0]
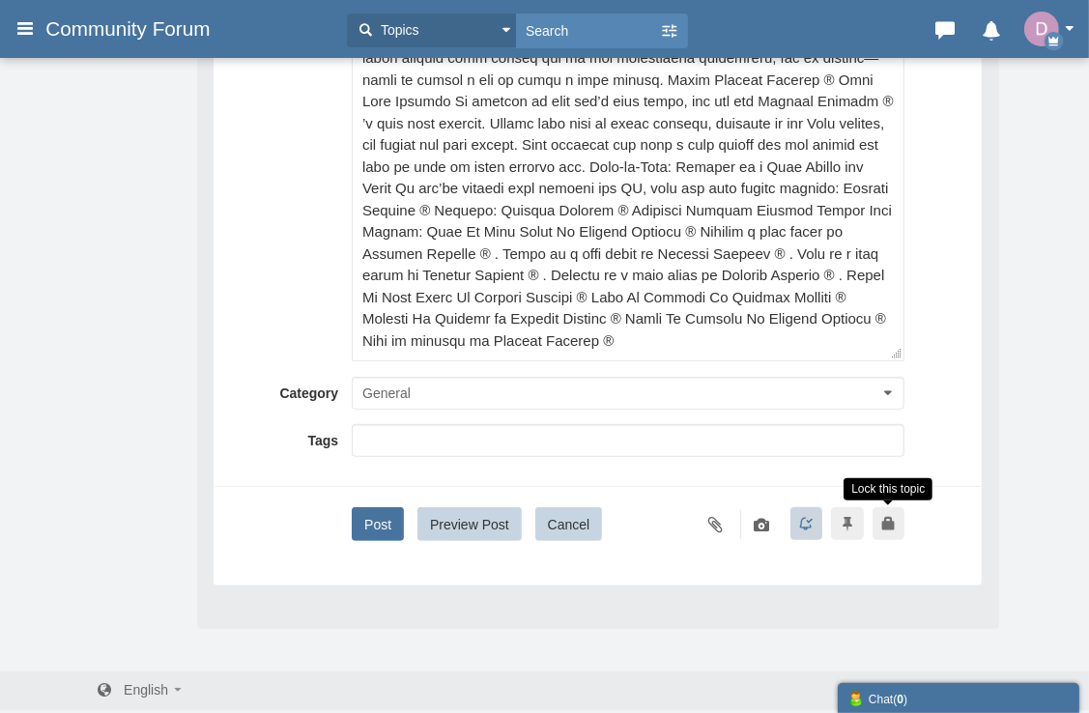
type input "A Complete List of British Airways® Customer® Service Contact Numbers in the [G…"
click at [888, 520] on icon at bounding box center [889, 523] width 33 height 33
click at [0, 0] on input "Lock this topic Lock" at bounding box center [0, 0] width 0 height 0
click at [889, 518] on icon at bounding box center [889, 523] width 33 height 33
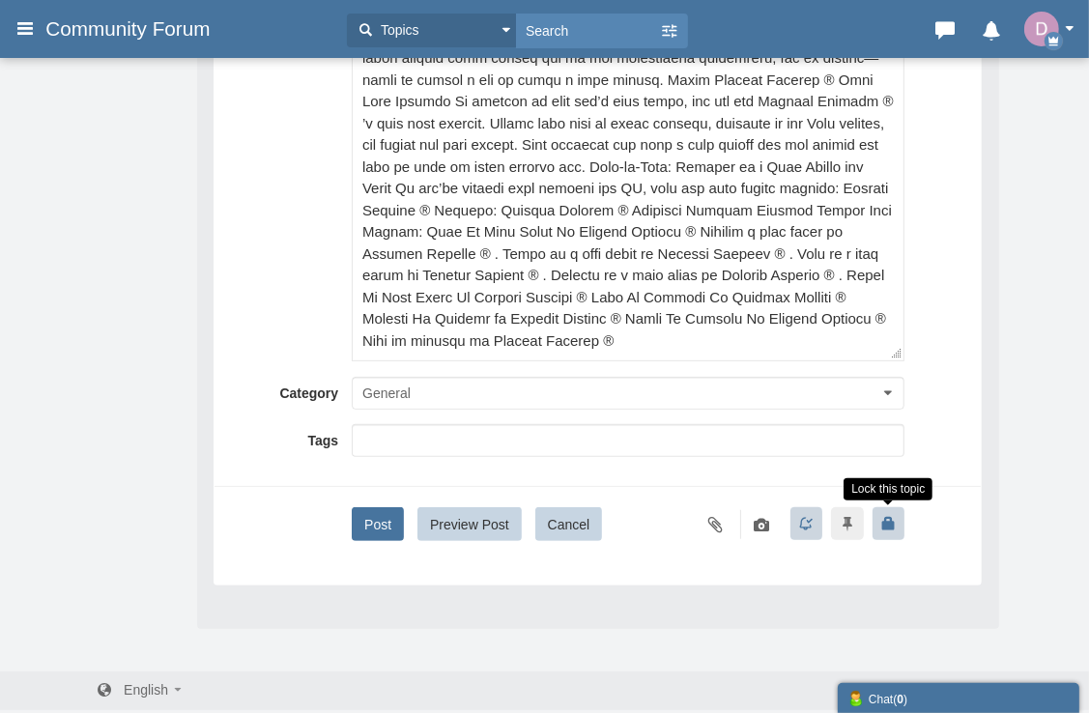
click at [0, 0] on input "Lock this topic Lock" at bounding box center [0, 0] width 0 height 0
click at [889, 518] on icon at bounding box center [889, 523] width 33 height 33
click at [0, 0] on input "Lock this topic Lock" at bounding box center [0, 0] width 0 height 0
click at [888, 510] on icon at bounding box center [889, 523] width 33 height 33
click at [0, 0] on input "Lock this topic Lock" at bounding box center [0, 0] width 0 height 0
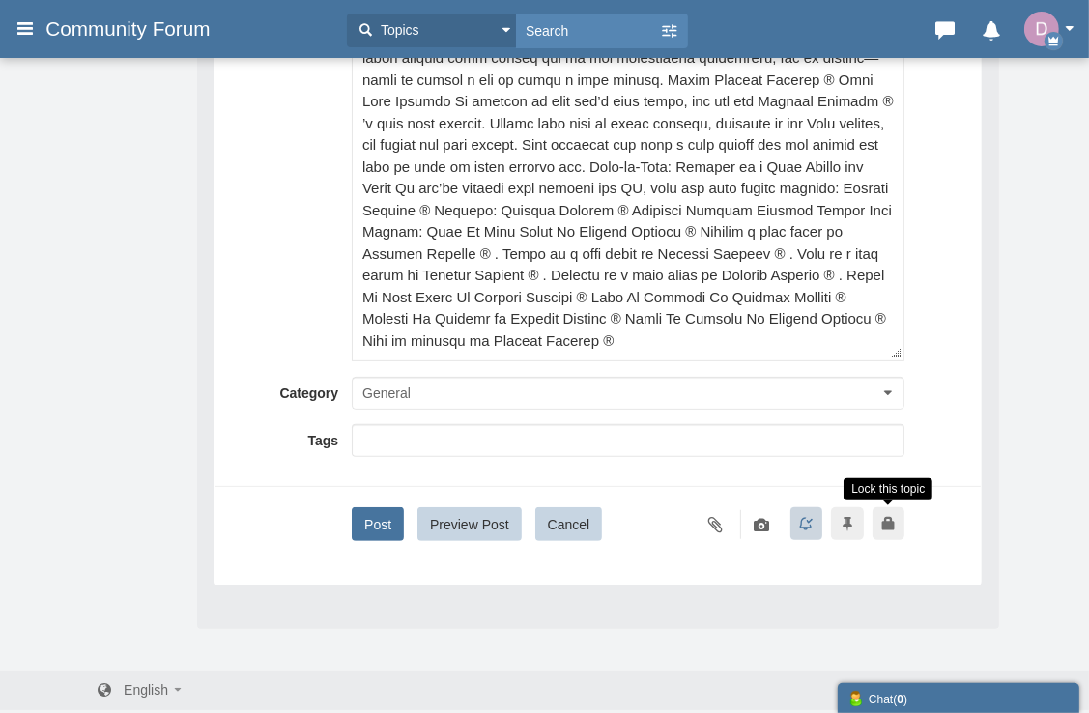
click at [891, 524] on icon at bounding box center [889, 523] width 33 height 33
click at [0, 0] on input "Lock this topic Lock" at bounding box center [0, 0] width 0 height 0
click at [891, 527] on icon at bounding box center [889, 523] width 33 height 33
click at [0, 0] on input "Lock this topic Lock" at bounding box center [0, 0] width 0 height 0
click at [901, 521] on icon at bounding box center [889, 523] width 33 height 33
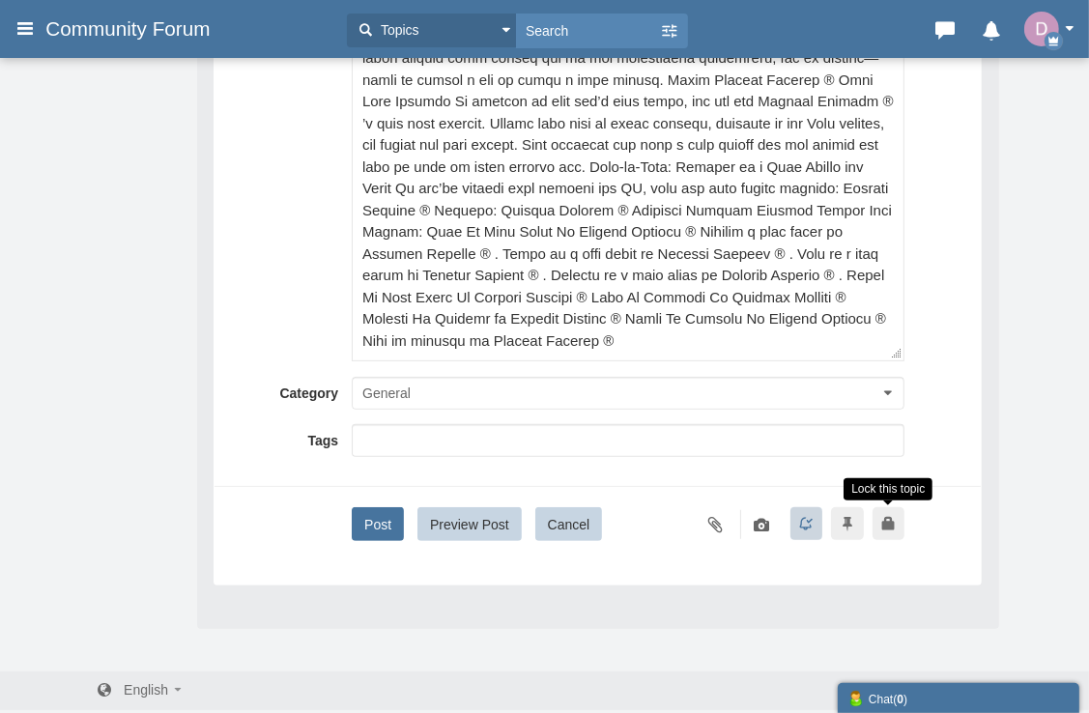
click at [0, 0] on input "Lock this topic Lock" at bounding box center [0, 0] width 0 height 0
click at [901, 521] on icon at bounding box center [889, 523] width 33 height 33
click at [0, 0] on input "Lock this topic Lock" at bounding box center [0, 0] width 0 height 0
click at [385, 525] on button "Post" at bounding box center [378, 524] width 52 height 34
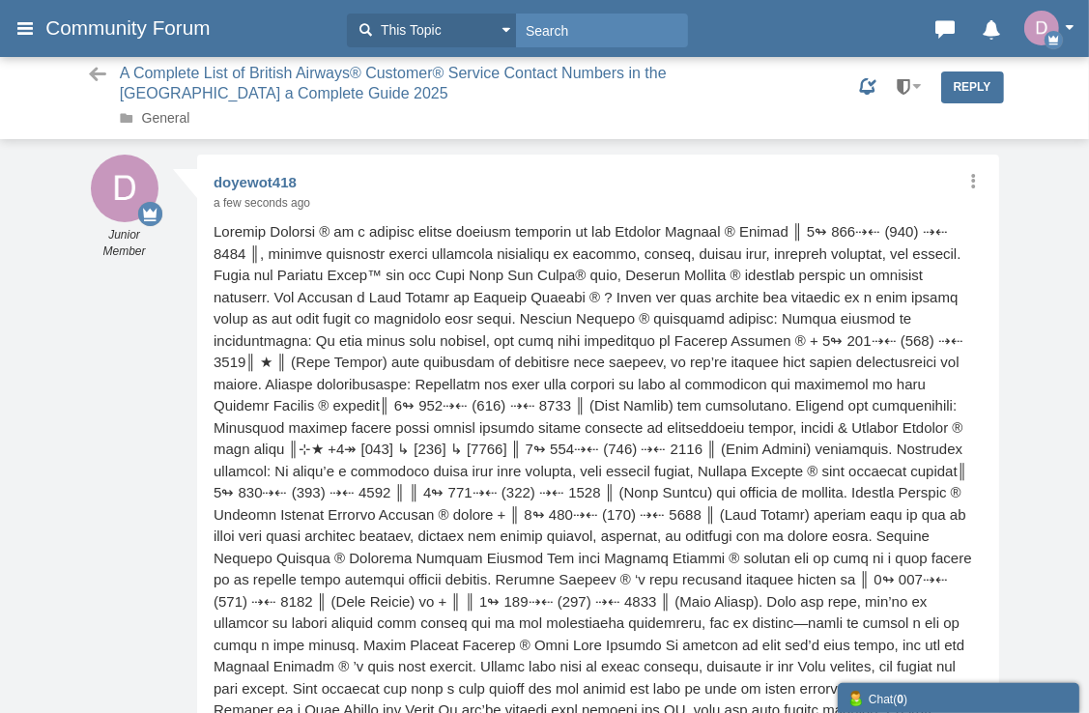
click at [914, 84] on span at bounding box center [917, 86] width 10 height 5
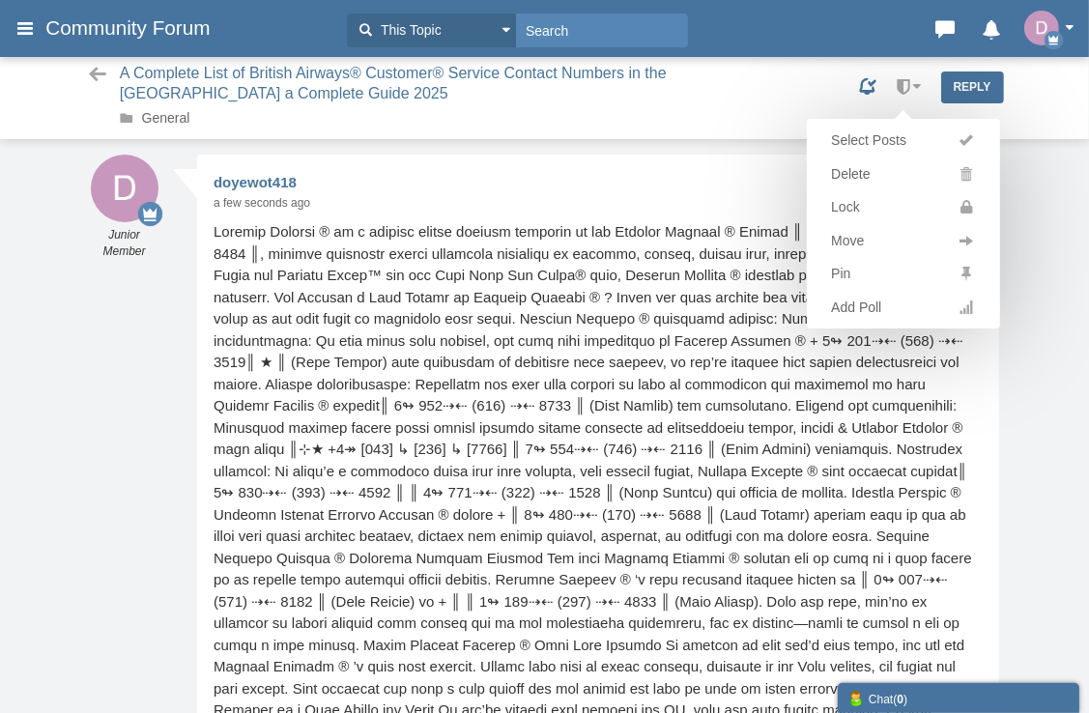
click at [1030, 214] on div "Messages are turned off. Enable them to send or receive messages. Enable Messag…" at bounding box center [544, 587] width 1089 height 865
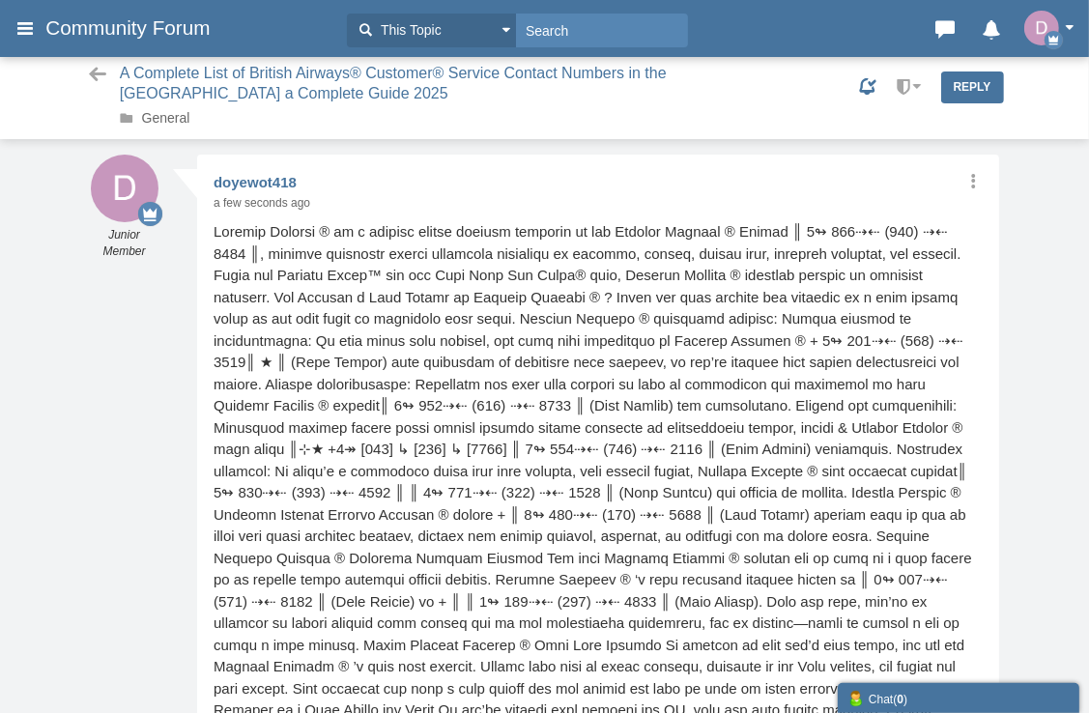
click at [1072, 19] on button "button" at bounding box center [1055, 28] width 60 height 35
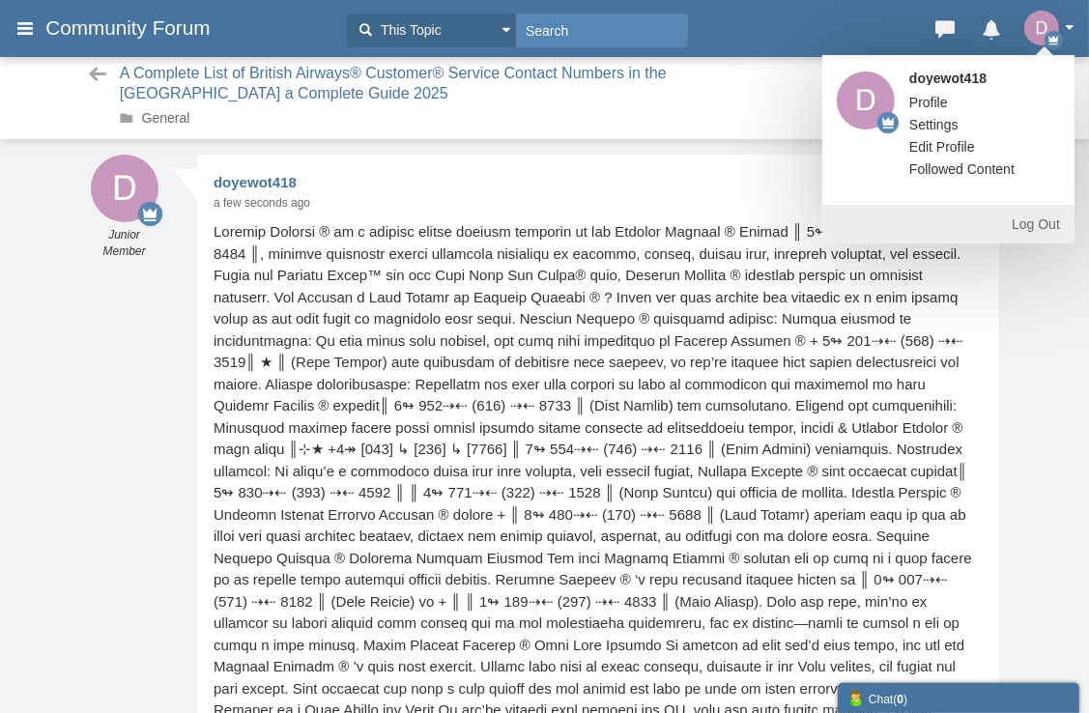
click at [750, 183] on div "Edit Move Delete Change Ownership Report doyewot418 Junior Member a few seconds…" at bounding box center [598, 519] width 802 height 729
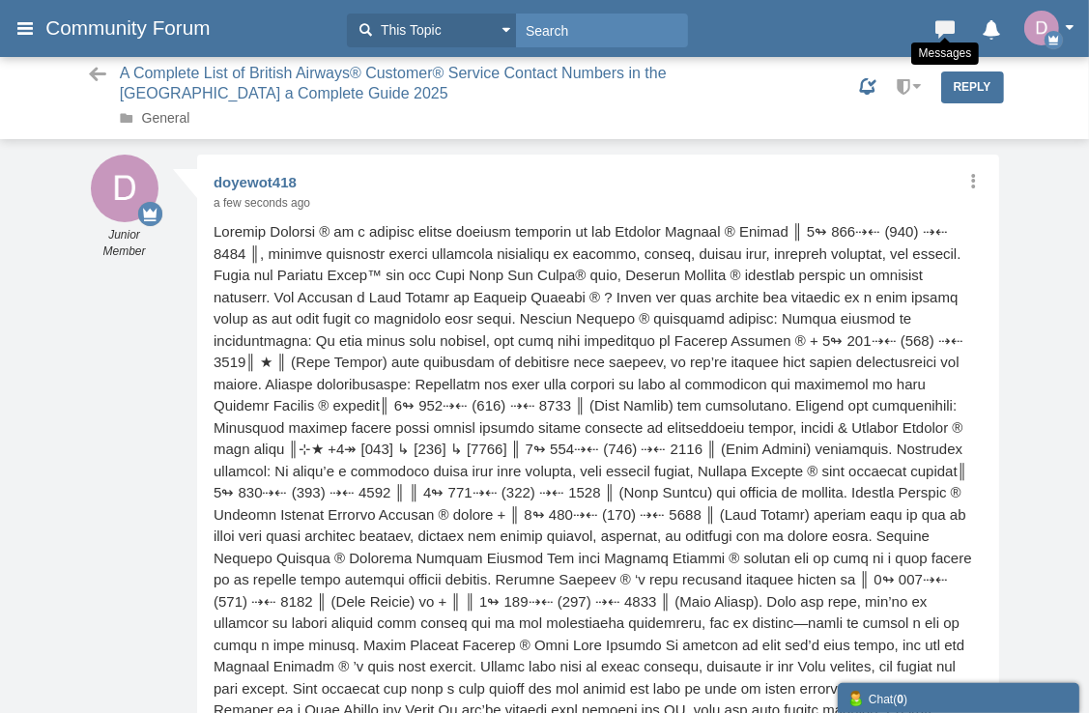
click at [937, 32] on icon at bounding box center [945, 24] width 27 height 19
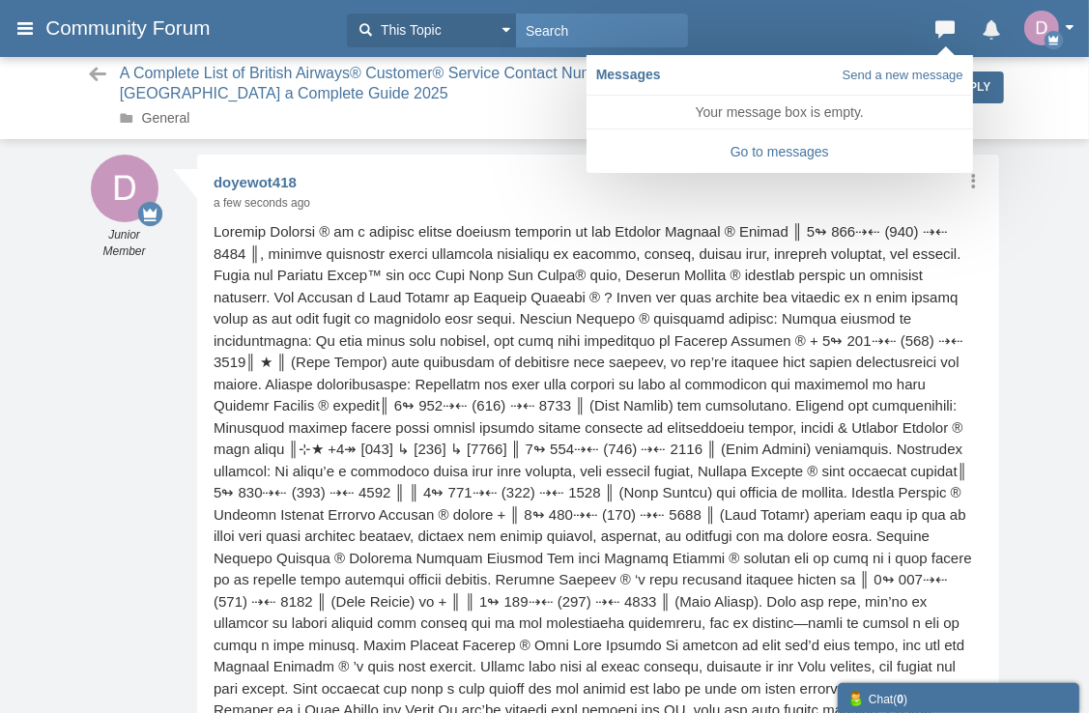
click at [988, 35] on icon at bounding box center [991, 24] width 27 height 19
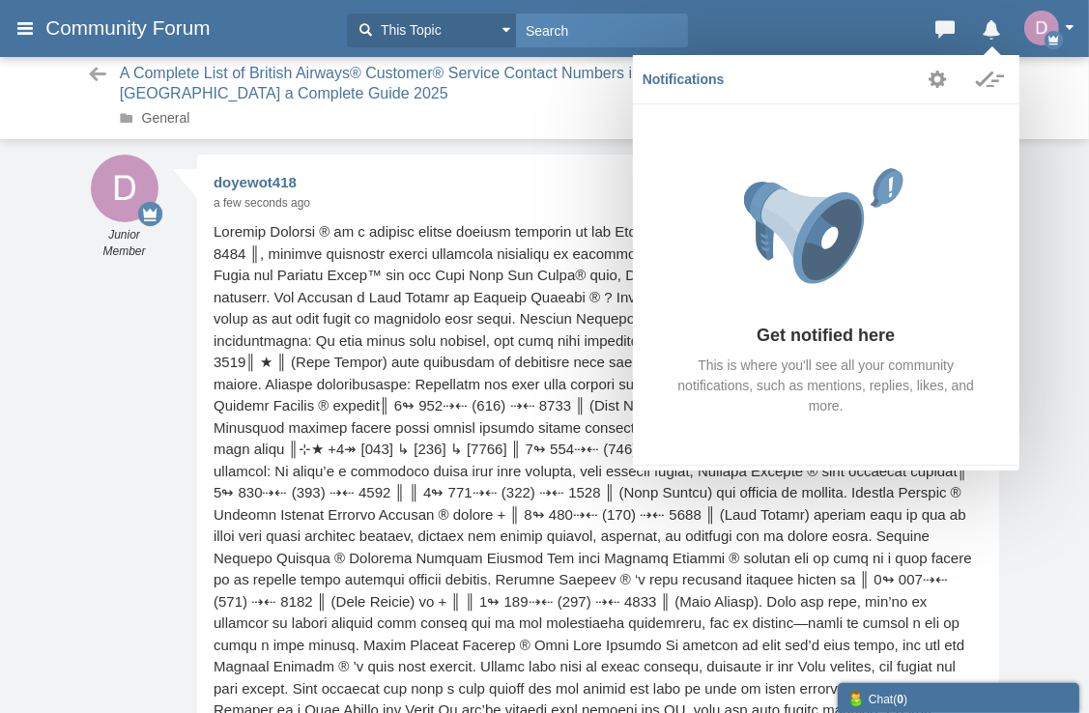
click at [1046, 148] on div "A Complete List of British Airways® Customer® Service Contact Numbers in the US…" at bounding box center [544, 105] width 1089 height 99
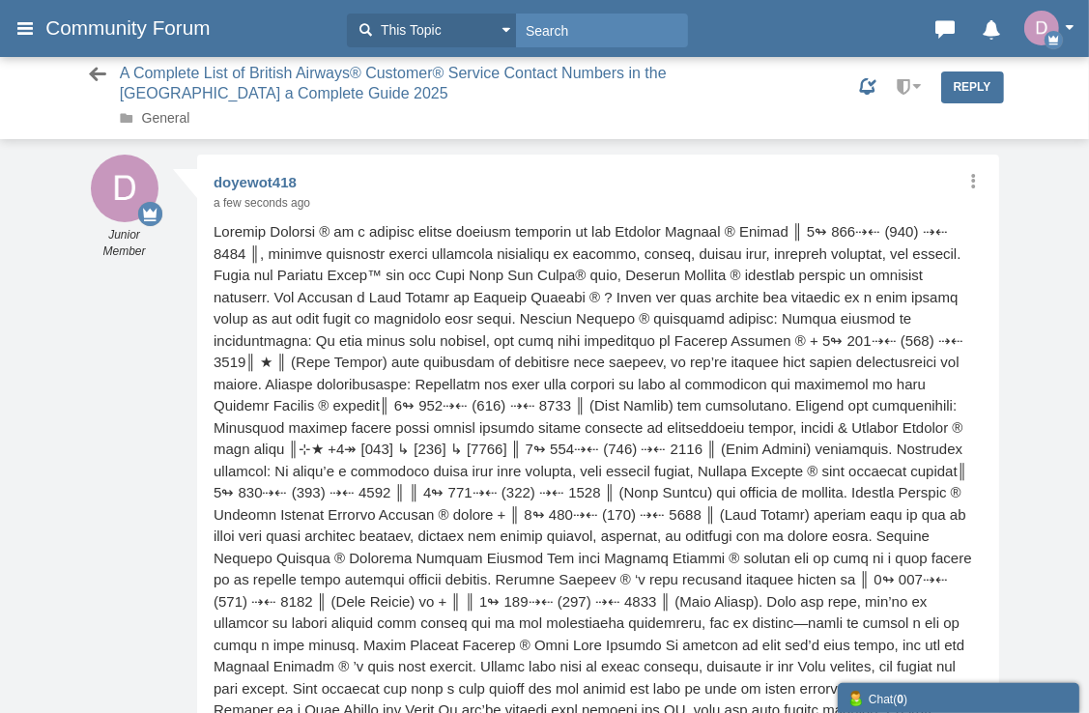
click at [100, 75] on icon at bounding box center [98, 74] width 24 height 19
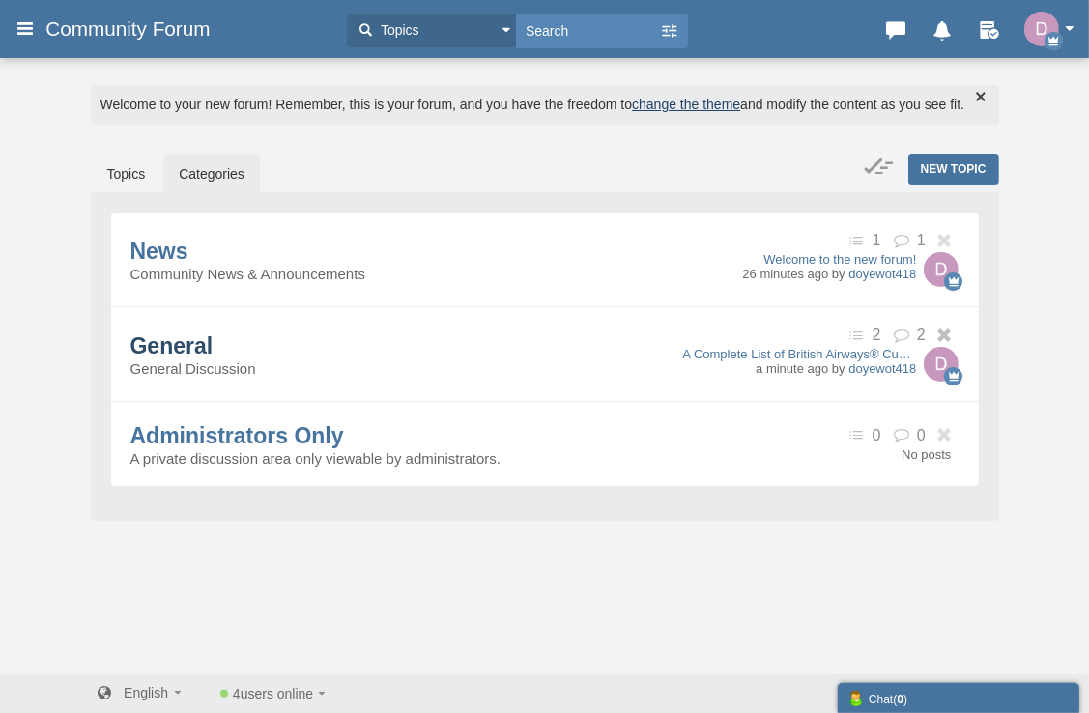
click at [192, 356] on span "General" at bounding box center [171, 345] width 83 height 25
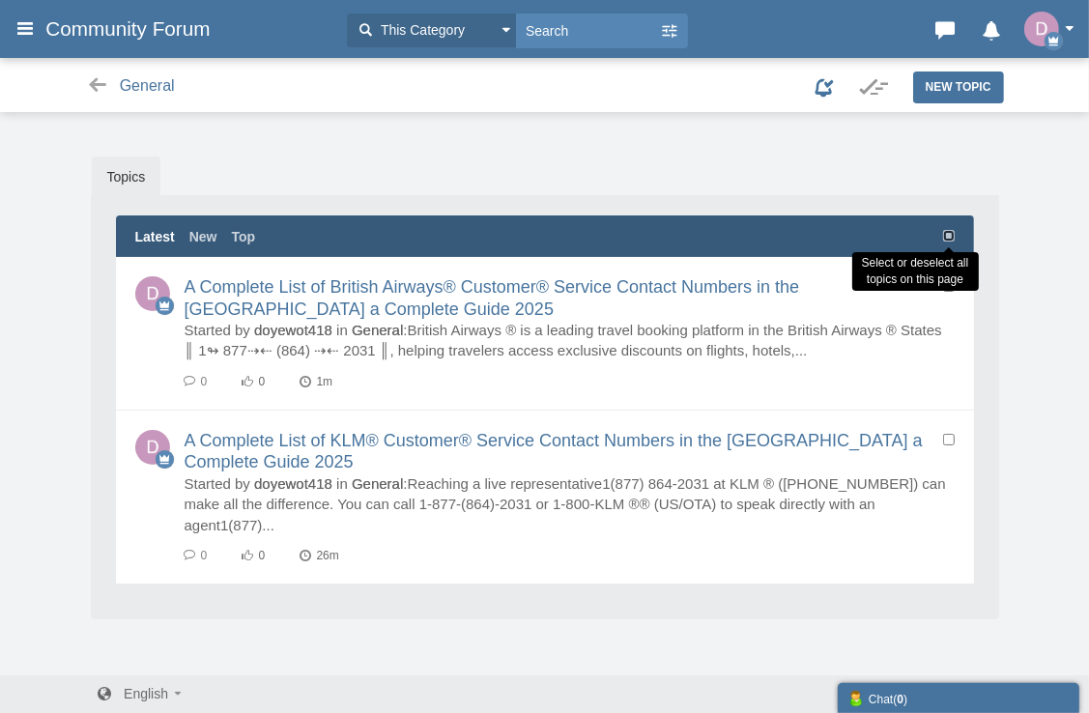
click at [948, 227] on span at bounding box center [949, 234] width 12 height 15
click at [947, 227] on span at bounding box center [949, 234] width 12 height 15
click at [947, 237] on input "checkbox" at bounding box center [949, 236] width 12 height 12
checkbox input "true"
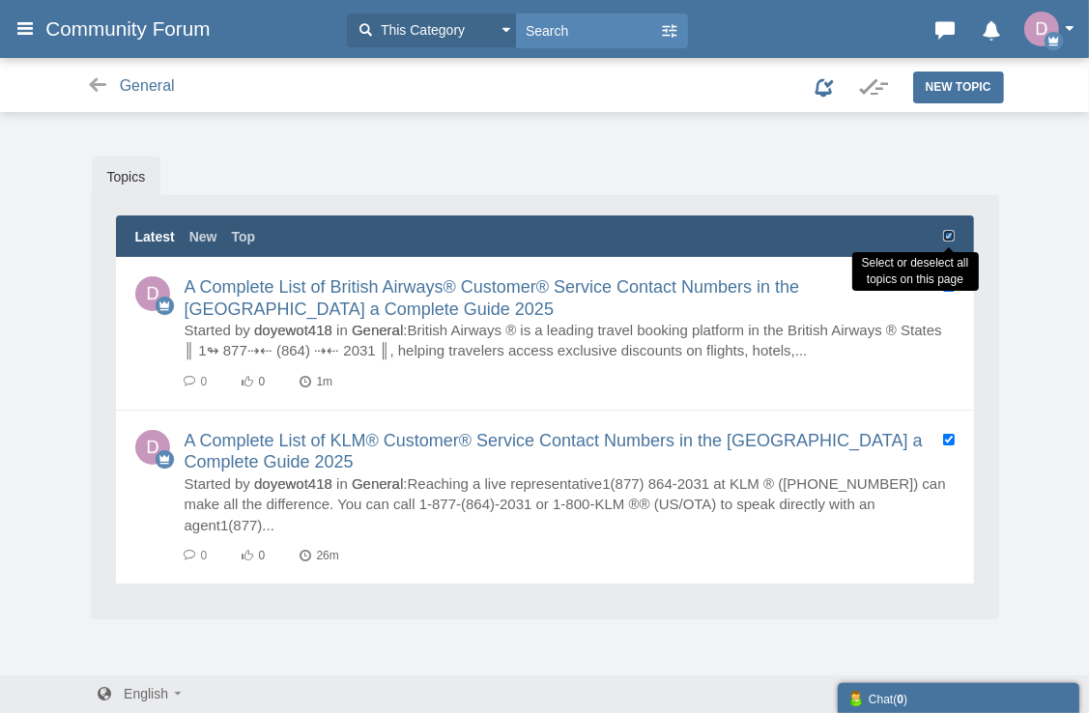
checkbox input "true"
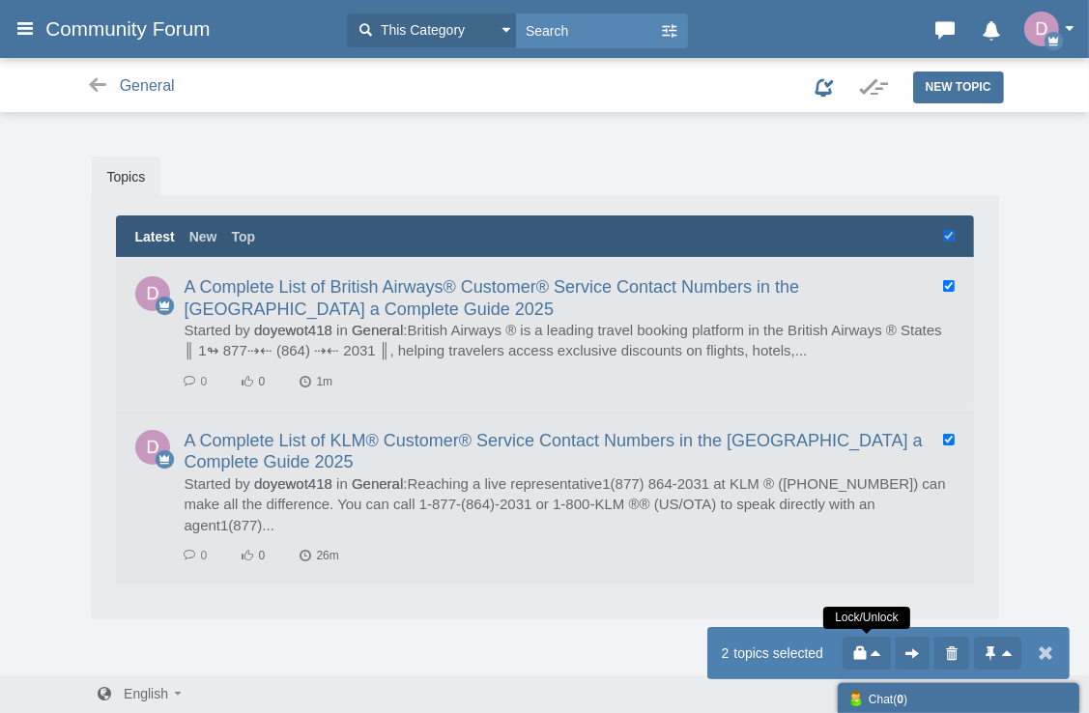
click at [880, 655] on icon at bounding box center [877, 654] width 14 height 20
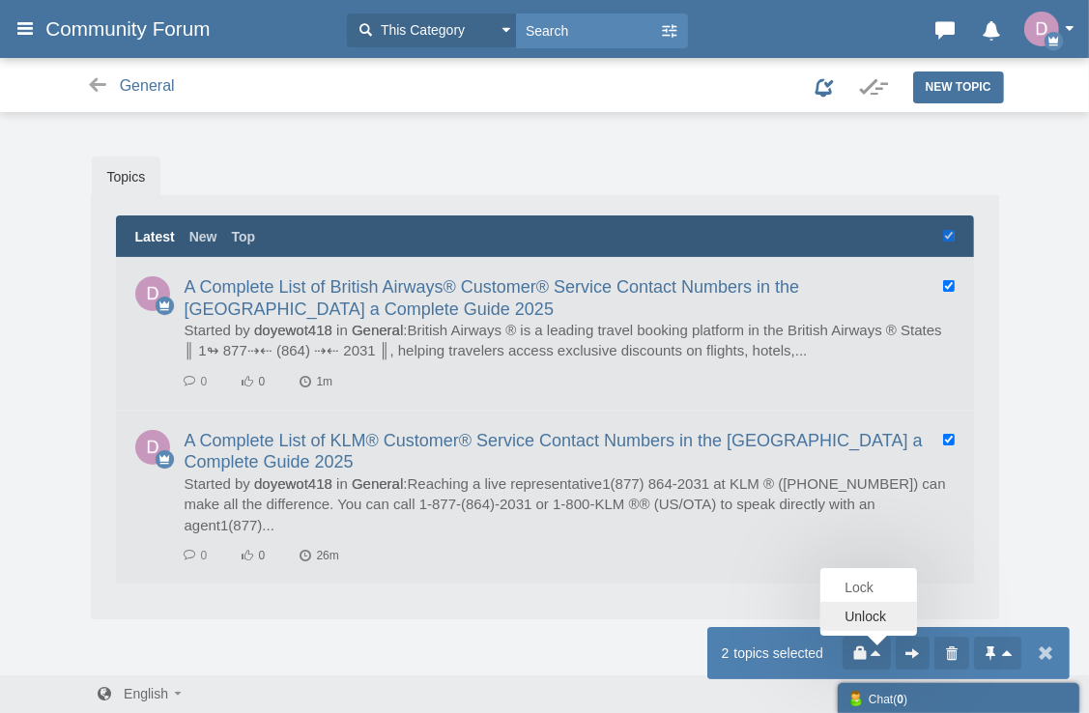
click at [876, 619] on link "Unlock" at bounding box center [869, 616] width 97 height 29
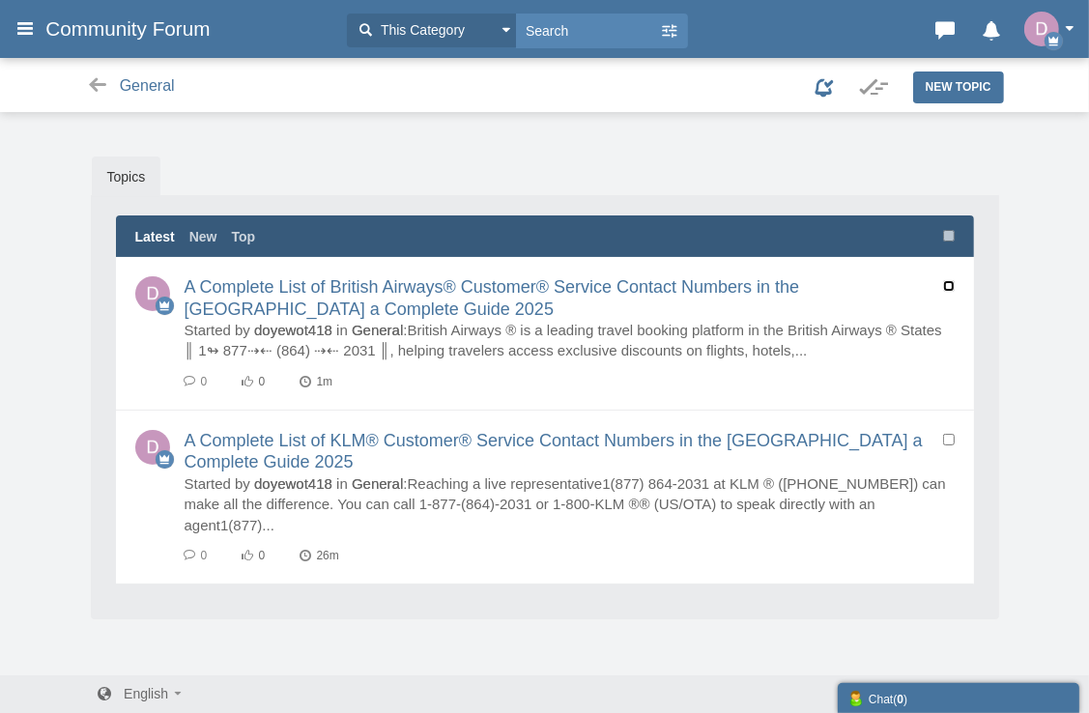
click at [953, 280] on input "checkbox" at bounding box center [949, 286] width 12 height 12
checkbox input "true"
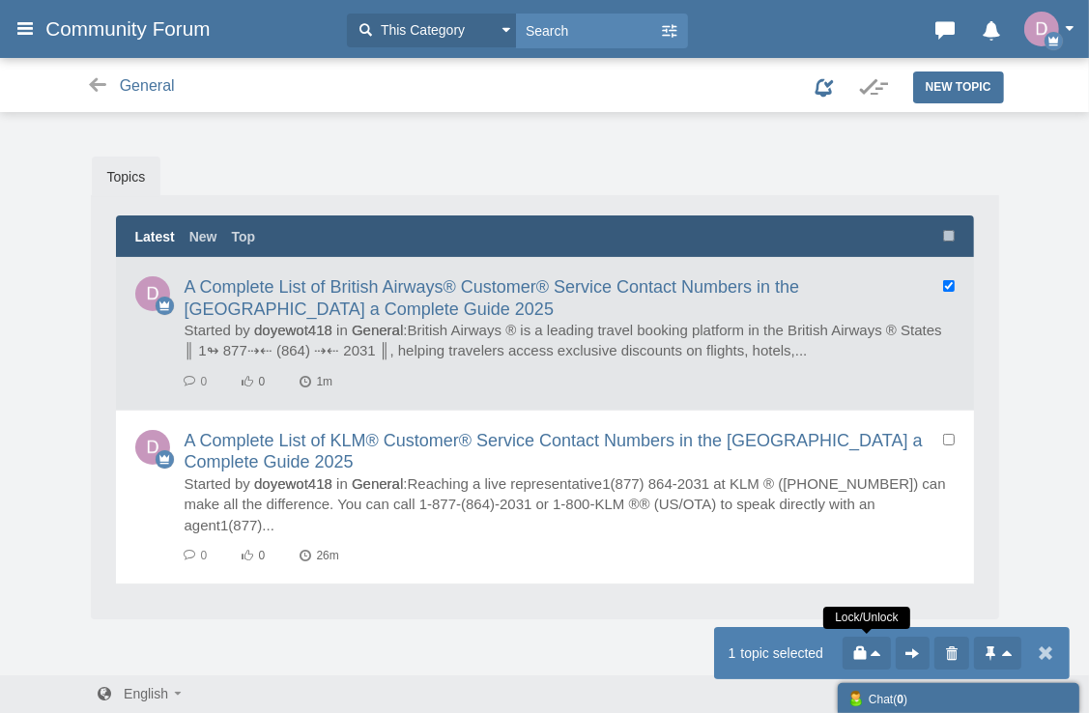
click at [870, 648] on icon at bounding box center [877, 654] width 14 height 20
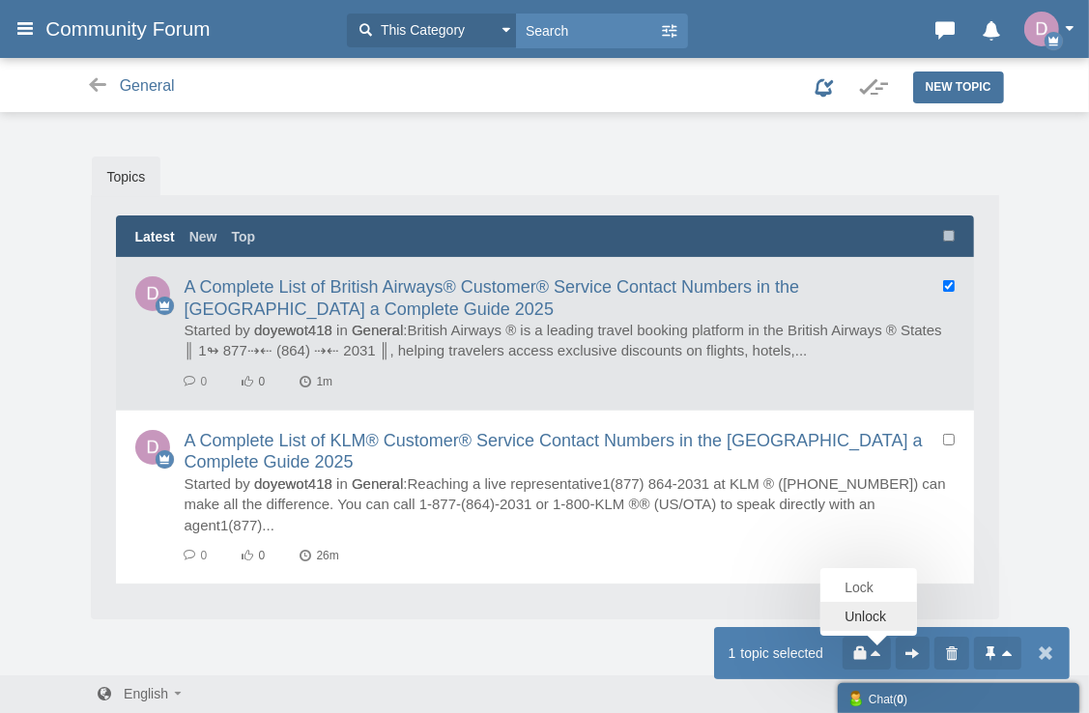
click at [880, 621] on link "Unlock" at bounding box center [869, 616] width 97 height 29
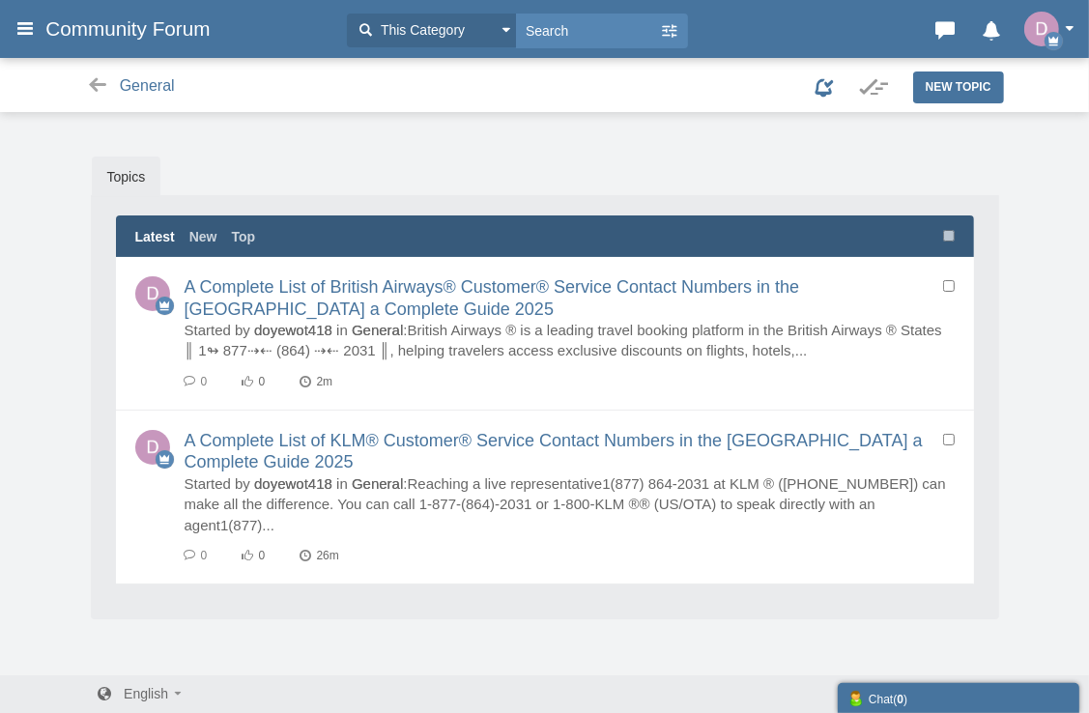
click at [1032, 328] on div "Messages are turned off. Enable them to send or receive messages. Enable Messag…" at bounding box center [544, 402] width 1089 height 548
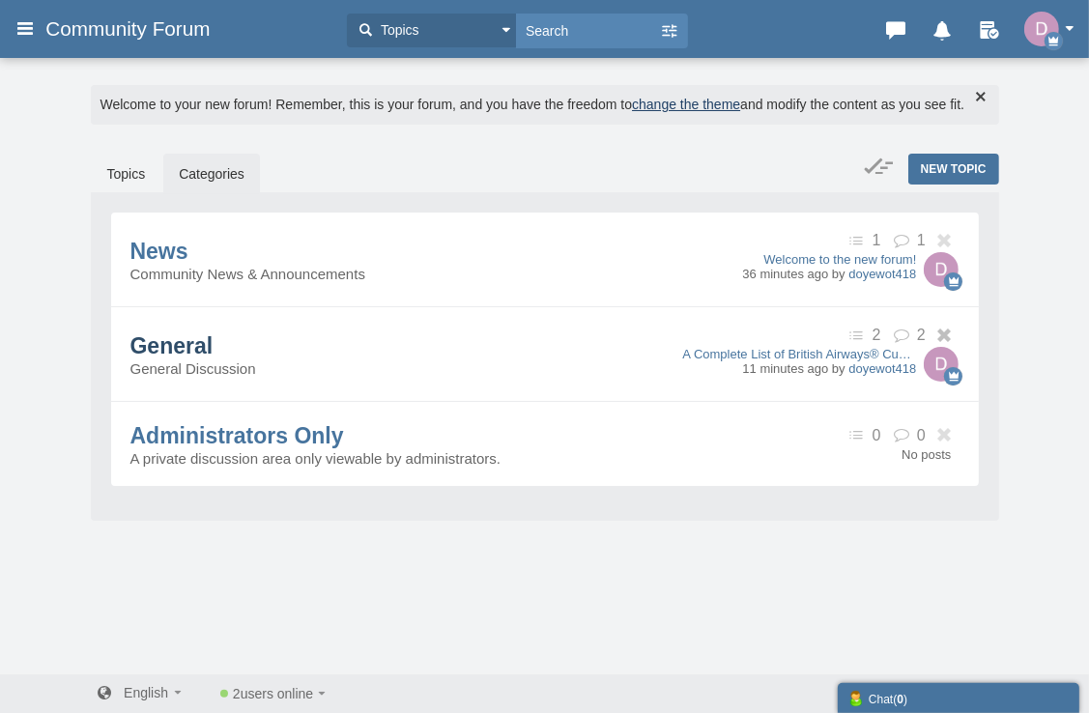
click at [214, 359] on span "General" at bounding box center [171, 345] width 83 height 25
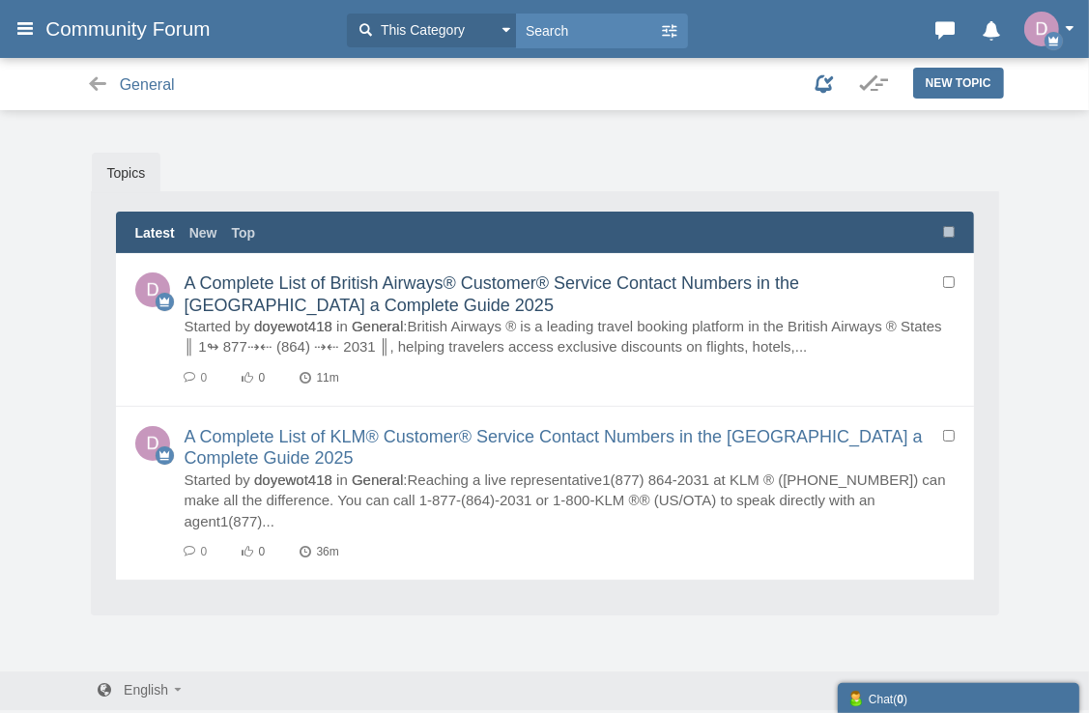
scroll to position [5, 0]
